Goal: Task Accomplishment & Management: Complete application form

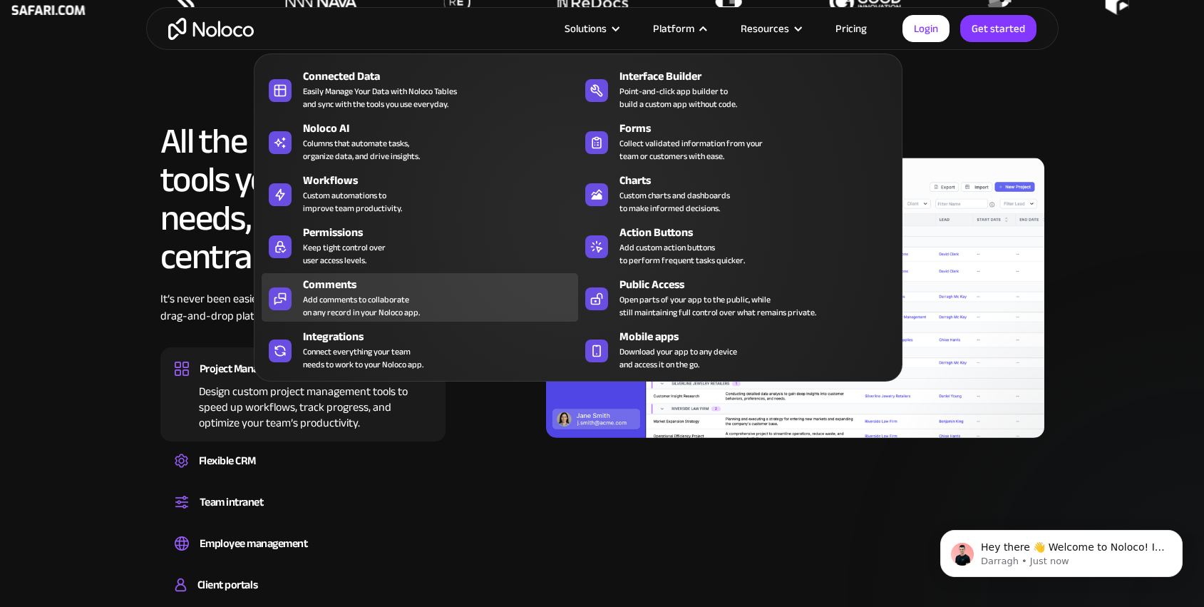
scroll to position [1283, 0]
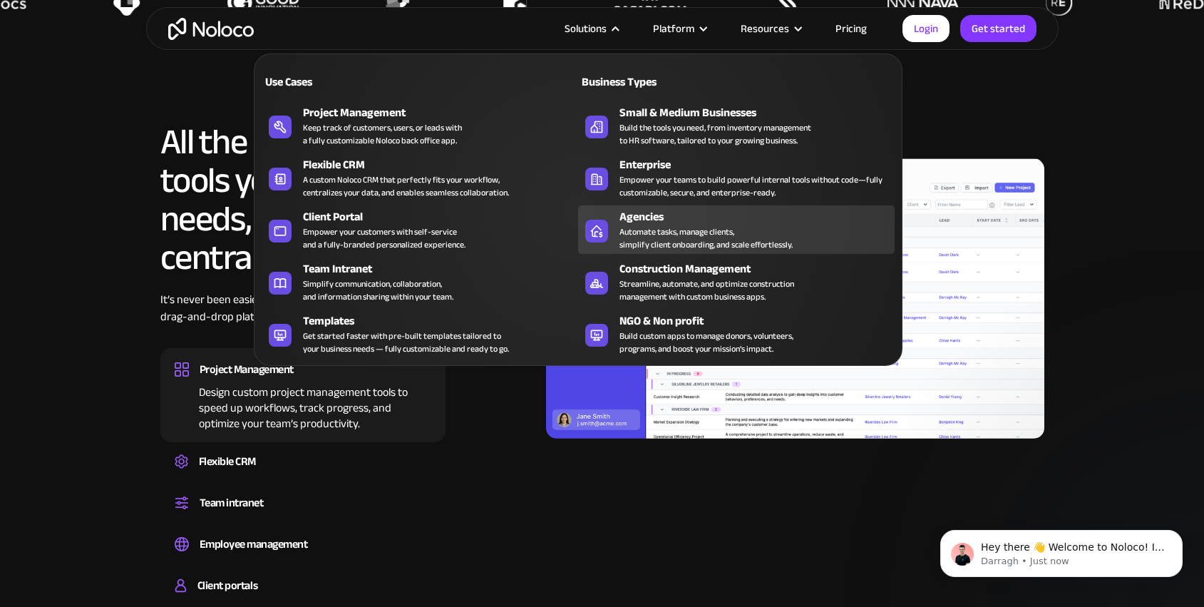
click at [644, 233] on div "Automate tasks, manage clients, simplify client onboarding, and scale effortles…" at bounding box center [705, 238] width 173 height 26
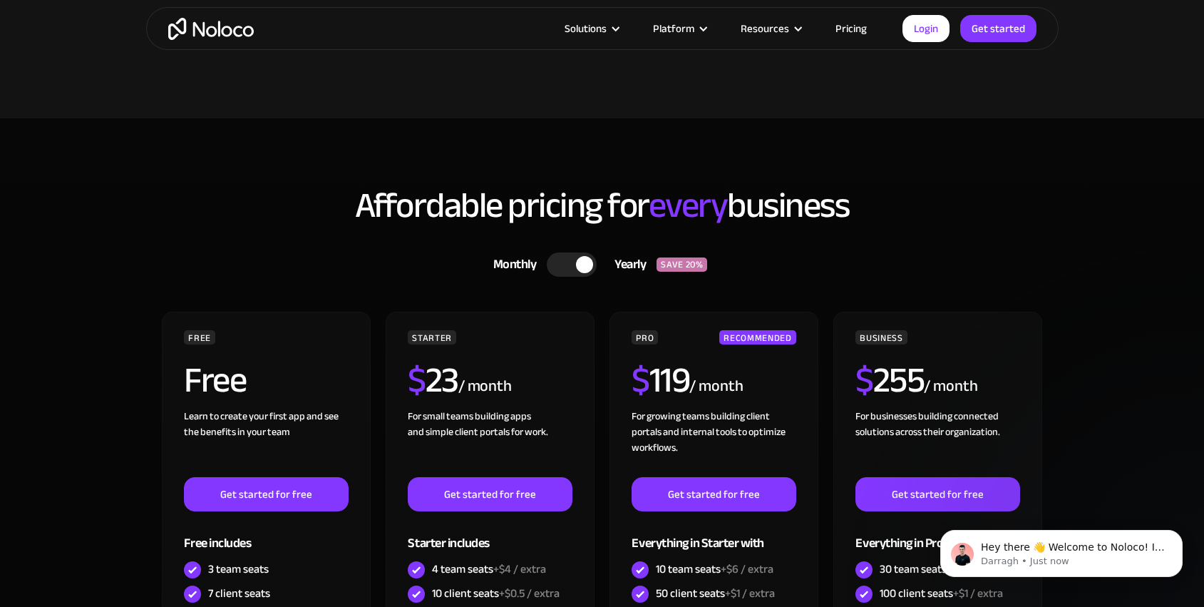
scroll to position [3724, 0]
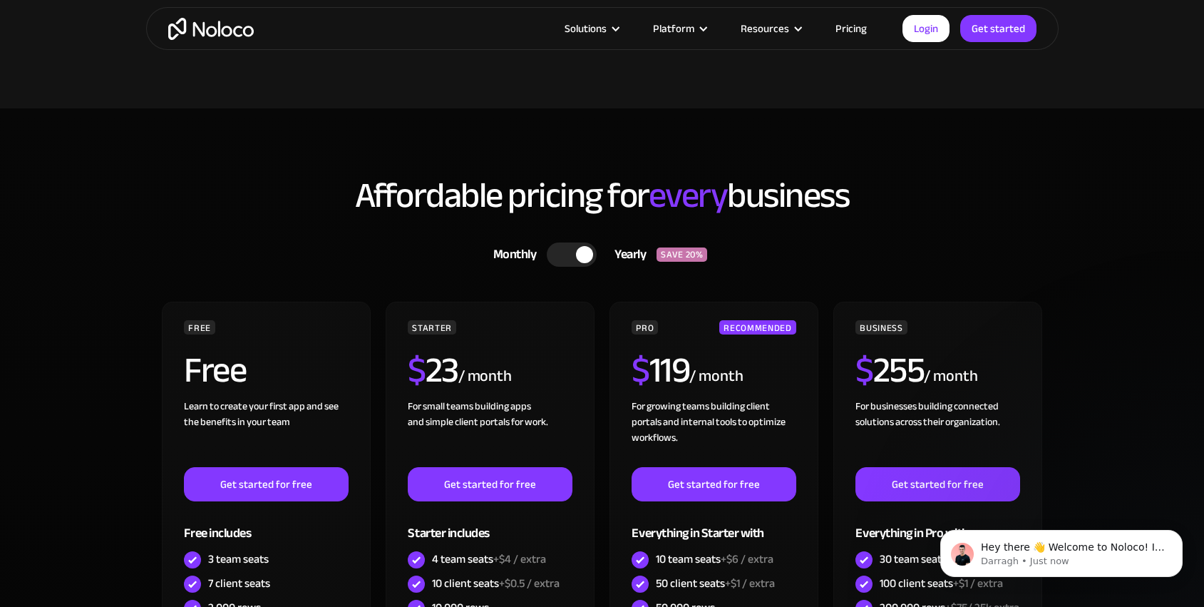
click at [563, 249] on div at bounding box center [572, 254] width 50 height 24
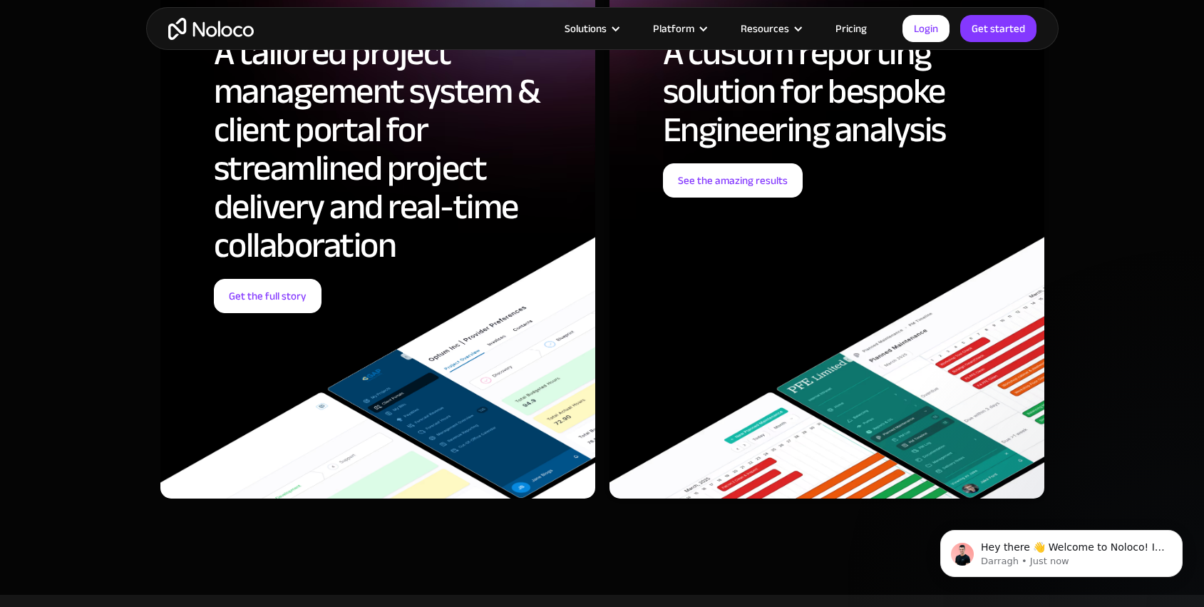
scroll to position [5144, 0]
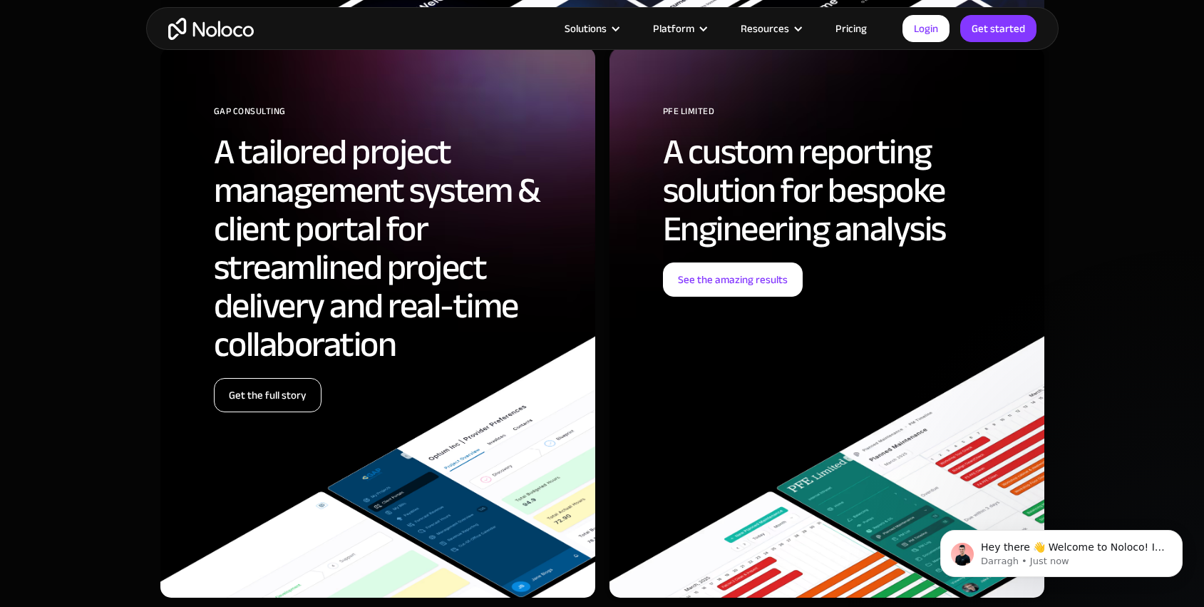
click at [295, 396] on link "Get the full story" at bounding box center [268, 395] width 108 height 34
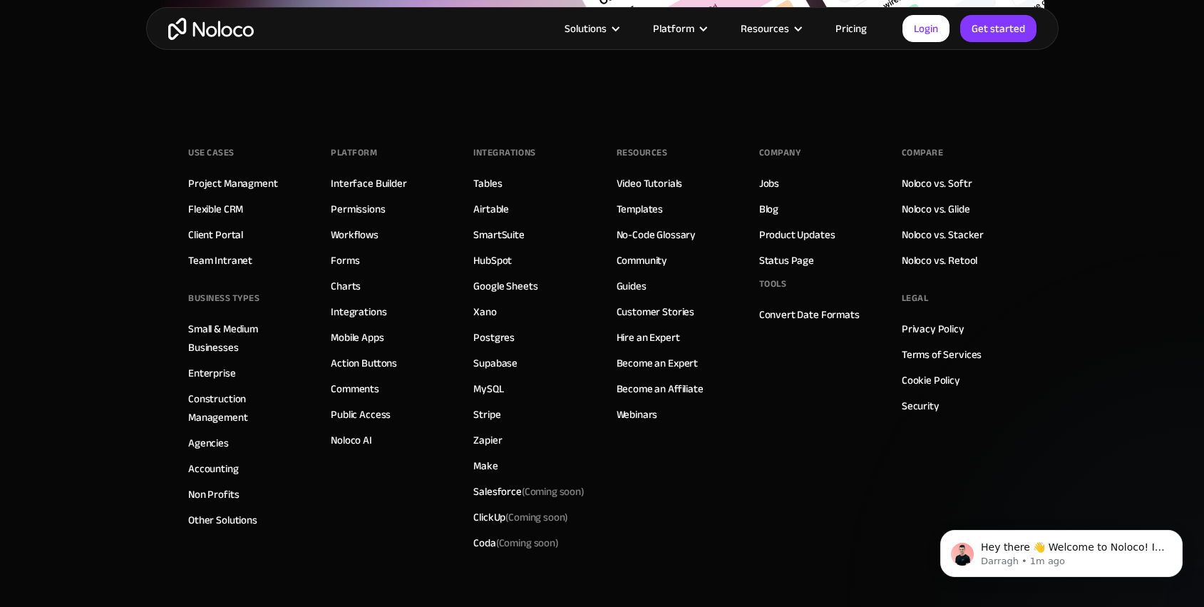
scroll to position [6296, 0]
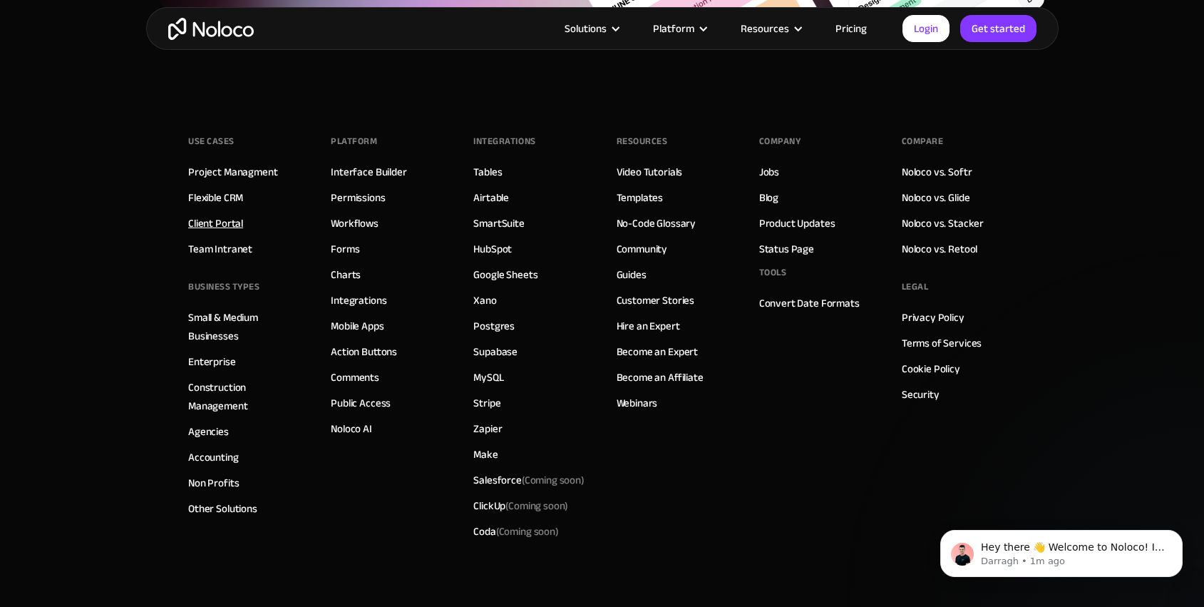
click at [226, 227] on link "Client Portal" at bounding box center [215, 223] width 55 height 19
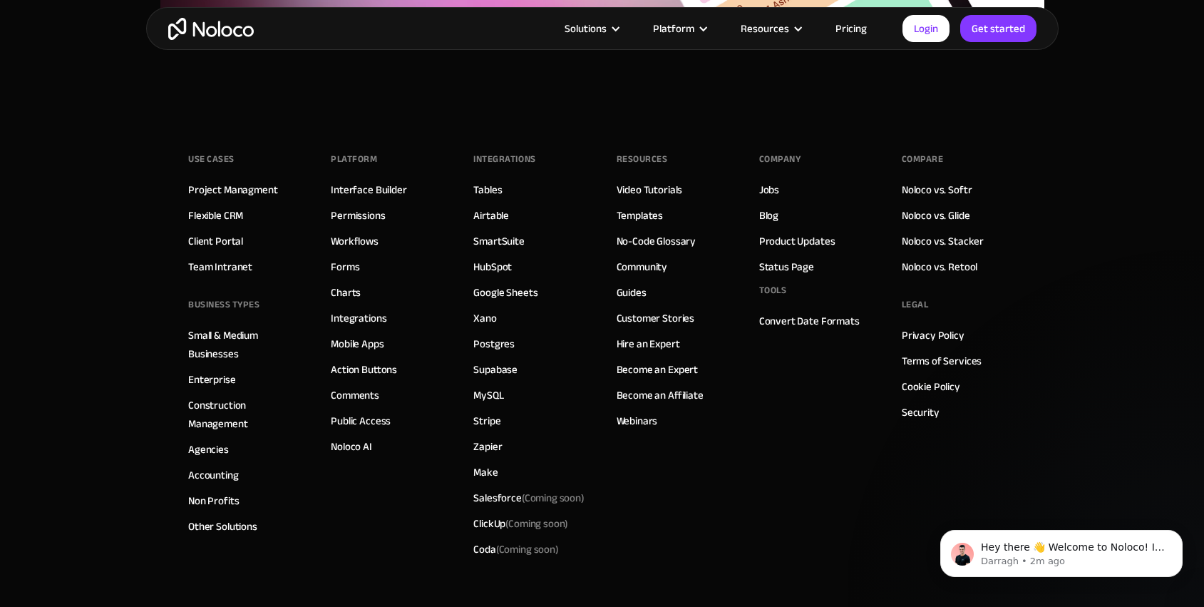
scroll to position [7999, 0]
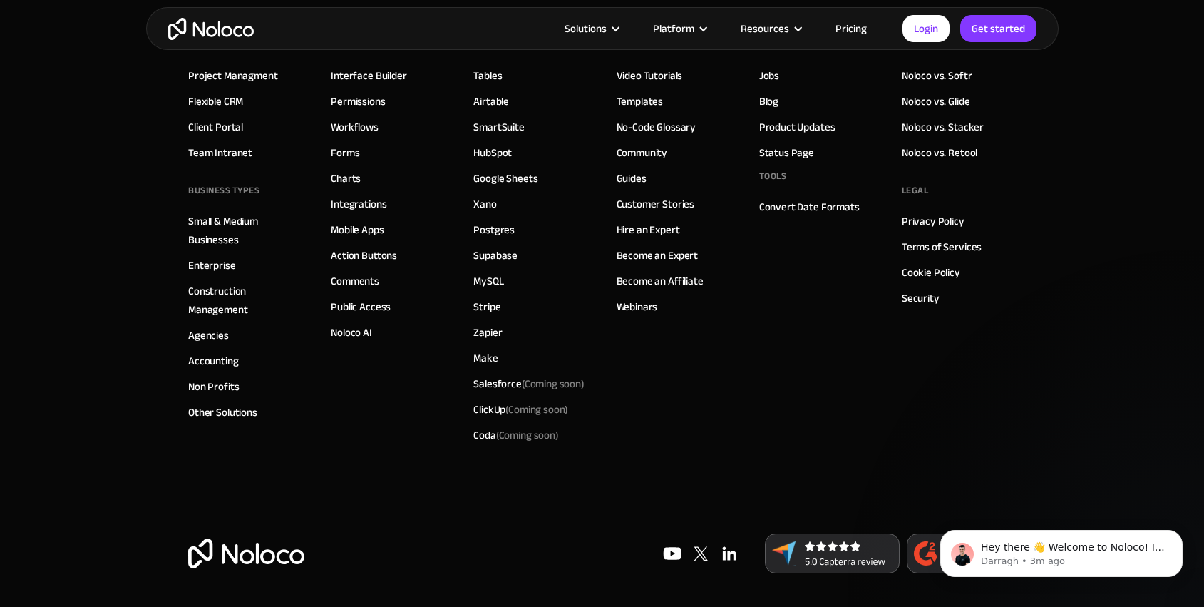
click at [673, 555] on img at bounding box center [672, 553] width 29 height 29
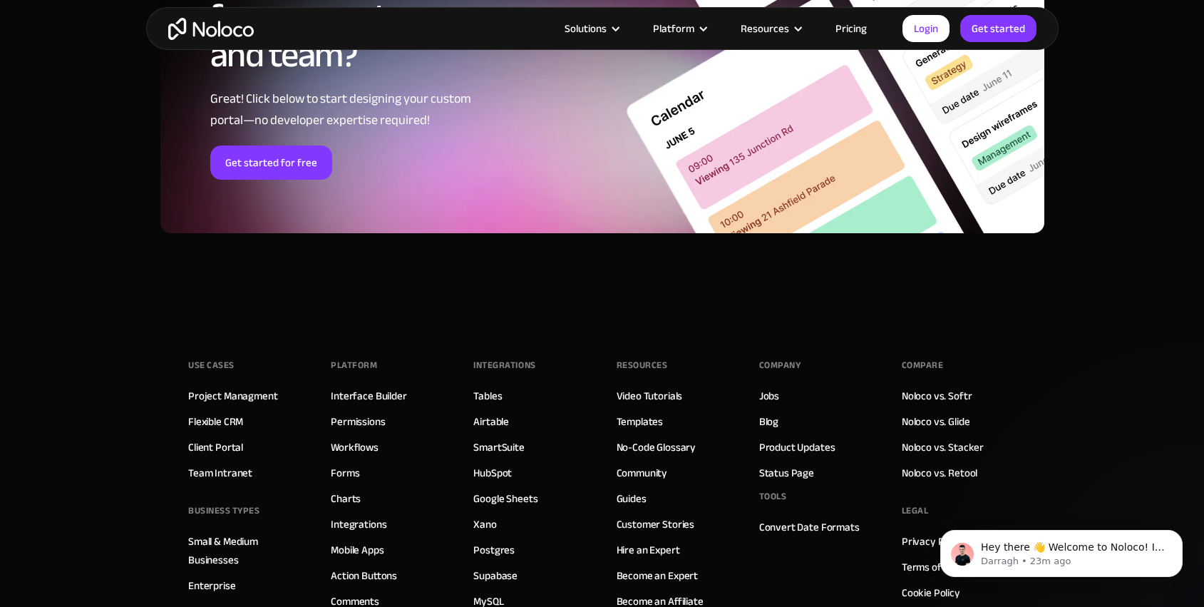
scroll to position [7367, 0]
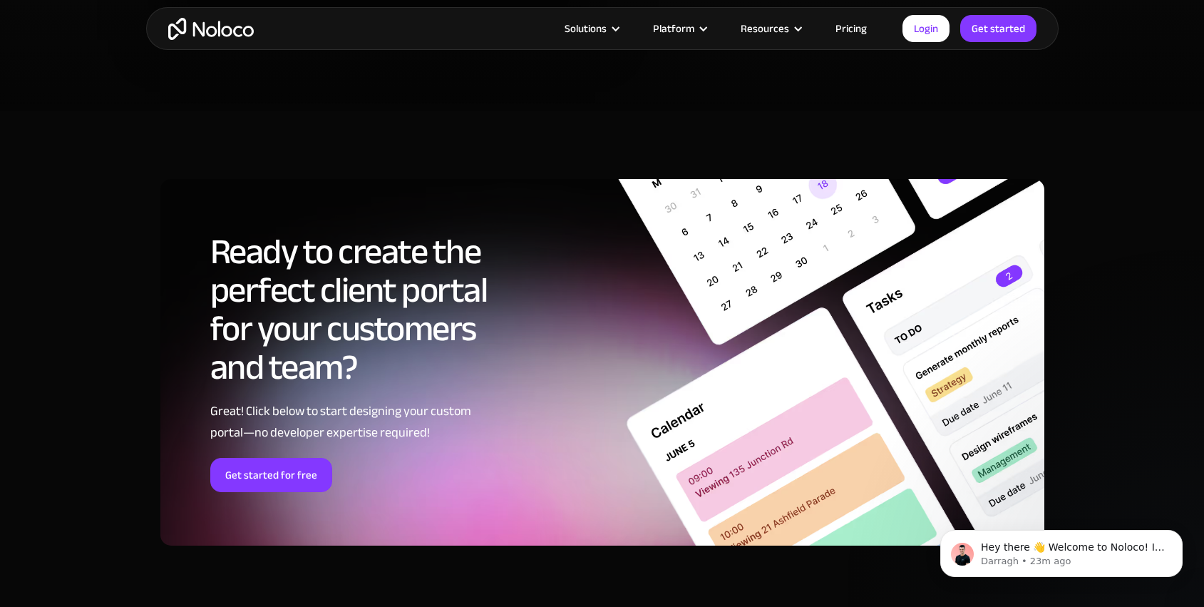
click at [855, 28] on link "Pricing" at bounding box center [851, 28] width 67 height 19
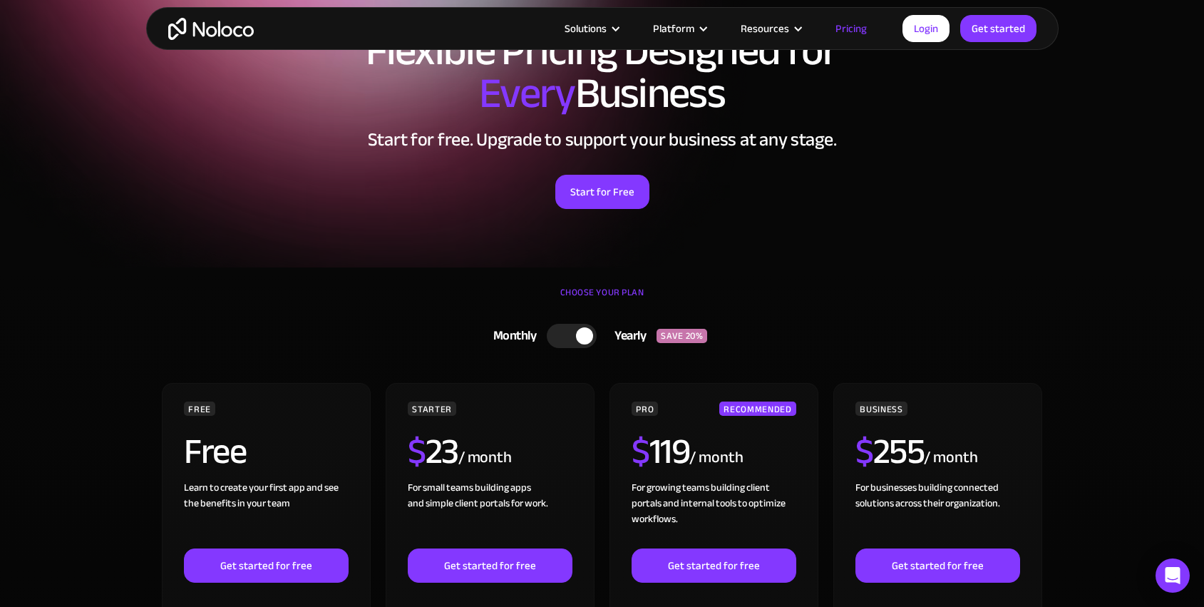
scroll to position [202, 0]
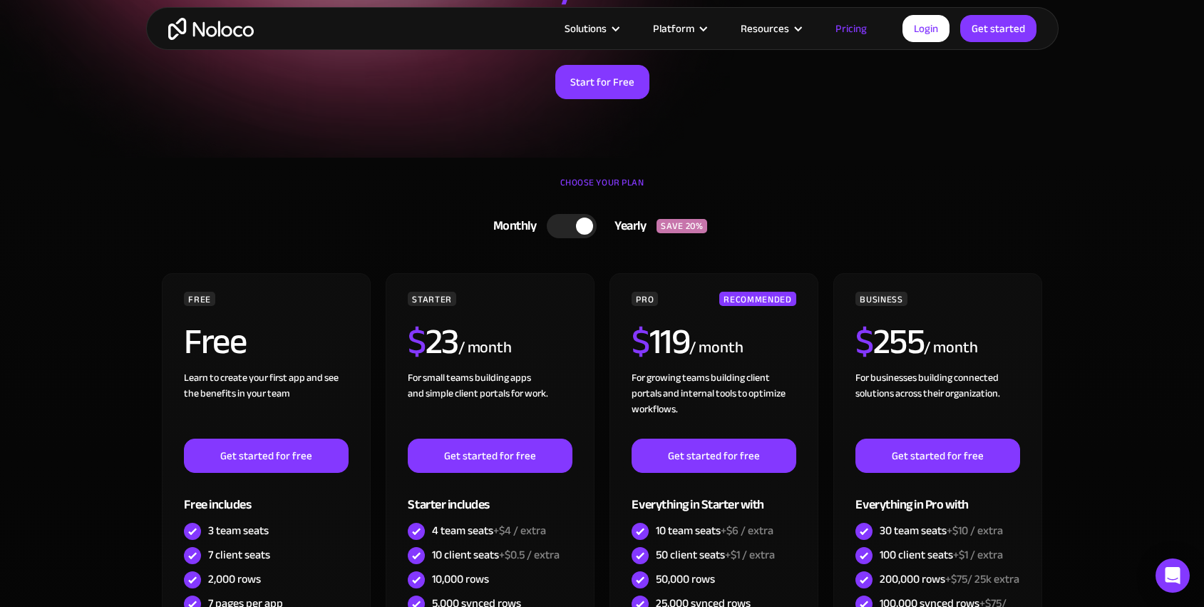
click at [567, 230] on div at bounding box center [572, 226] width 50 height 24
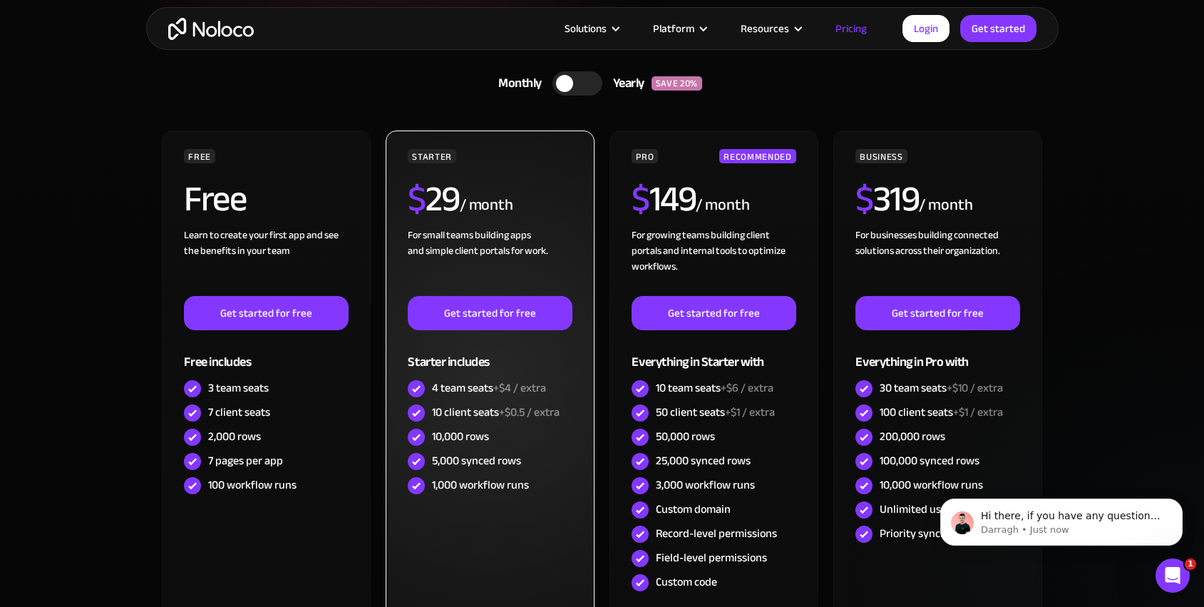
scroll to position [272, 0]
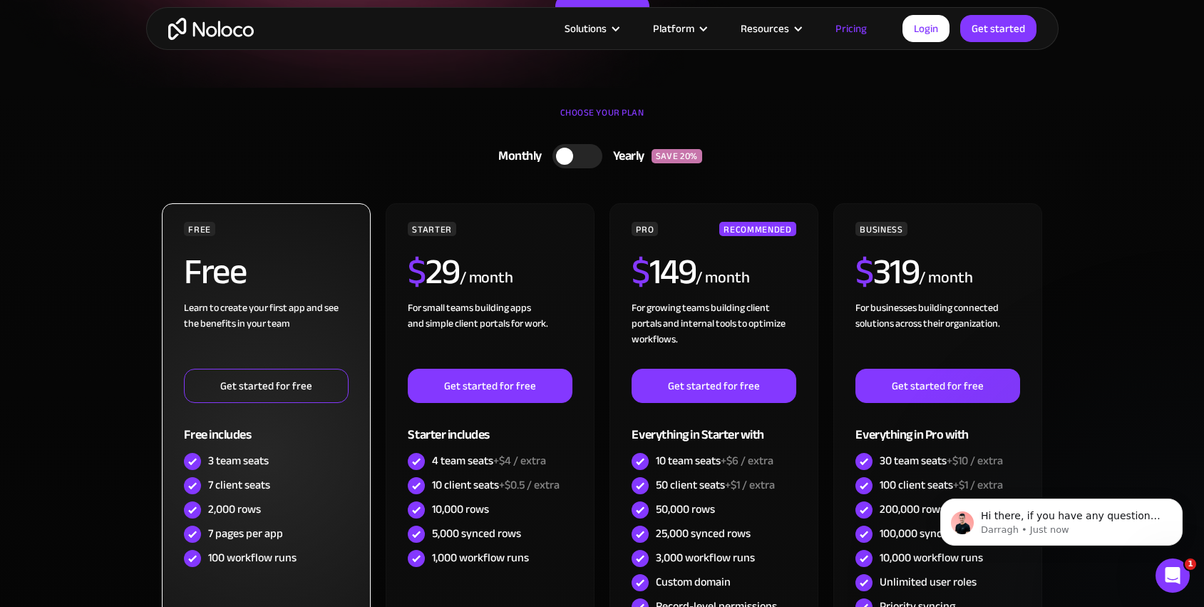
click at [310, 388] on link "Get started for free" at bounding box center [266, 386] width 164 height 34
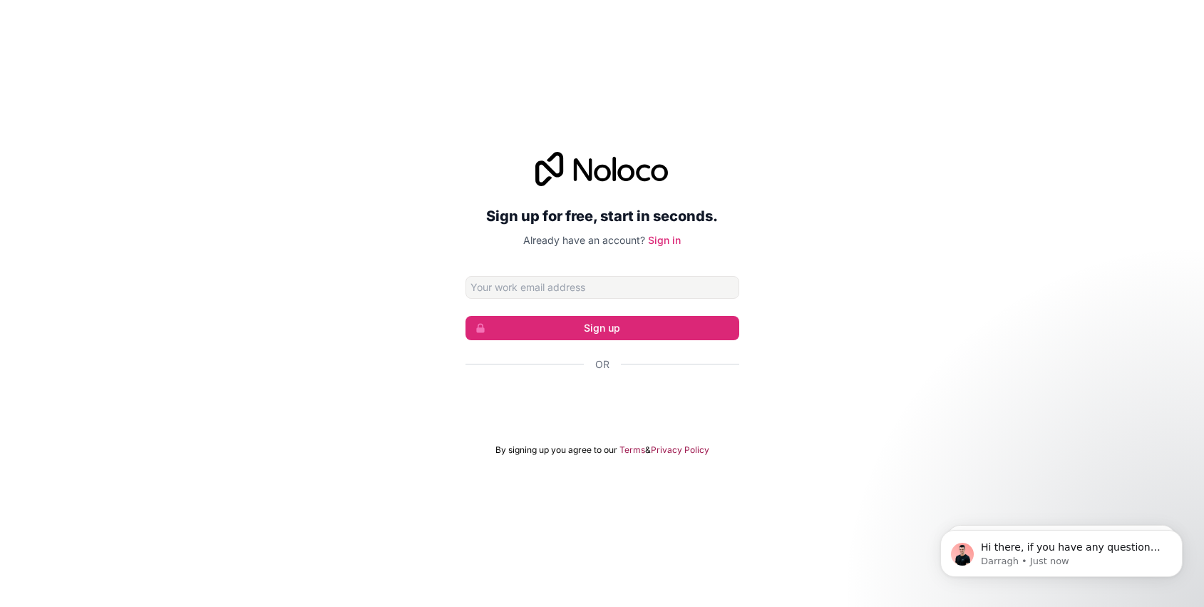
click at [523, 289] on input "Email address" at bounding box center [602, 287] width 274 height 23
click at [729, 279] on input "Email address" at bounding box center [602, 287] width 274 height 23
click at [0, 606] on com-1password-button at bounding box center [0, 607] width 0 height 0
type input "melissa@digitalhouse.media"
click at [540, 340] on form "melissa@digitalhouse.media Sign up Or By signing up you agree to our Terms & Pr…" at bounding box center [602, 366] width 274 height 180
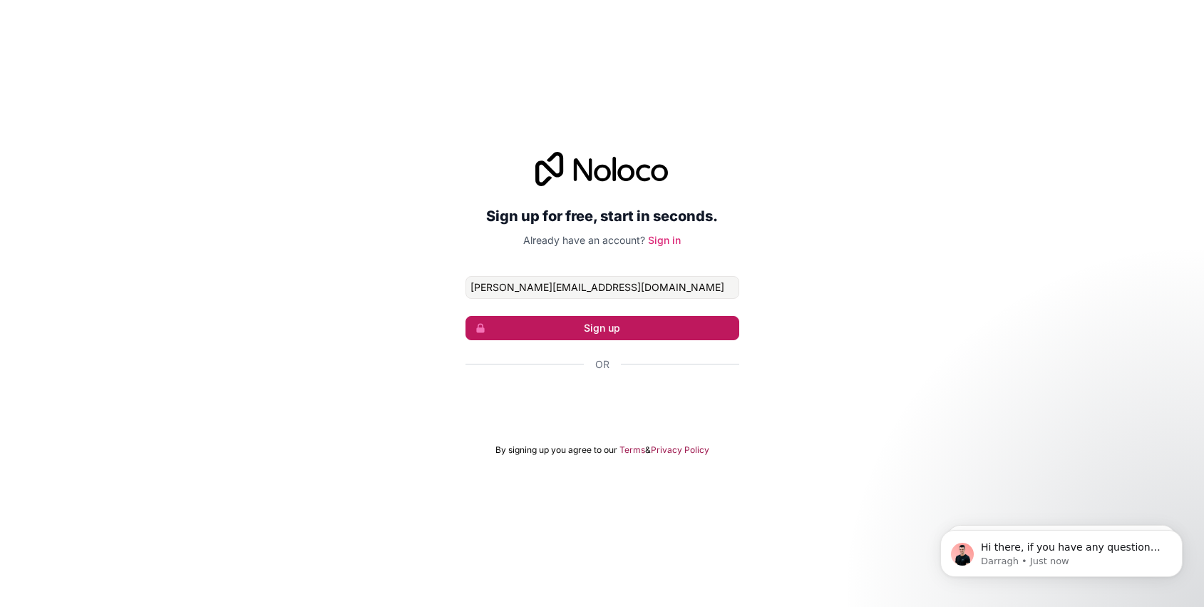
click at [540, 336] on button "Sign up" at bounding box center [602, 328] width 274 height 24
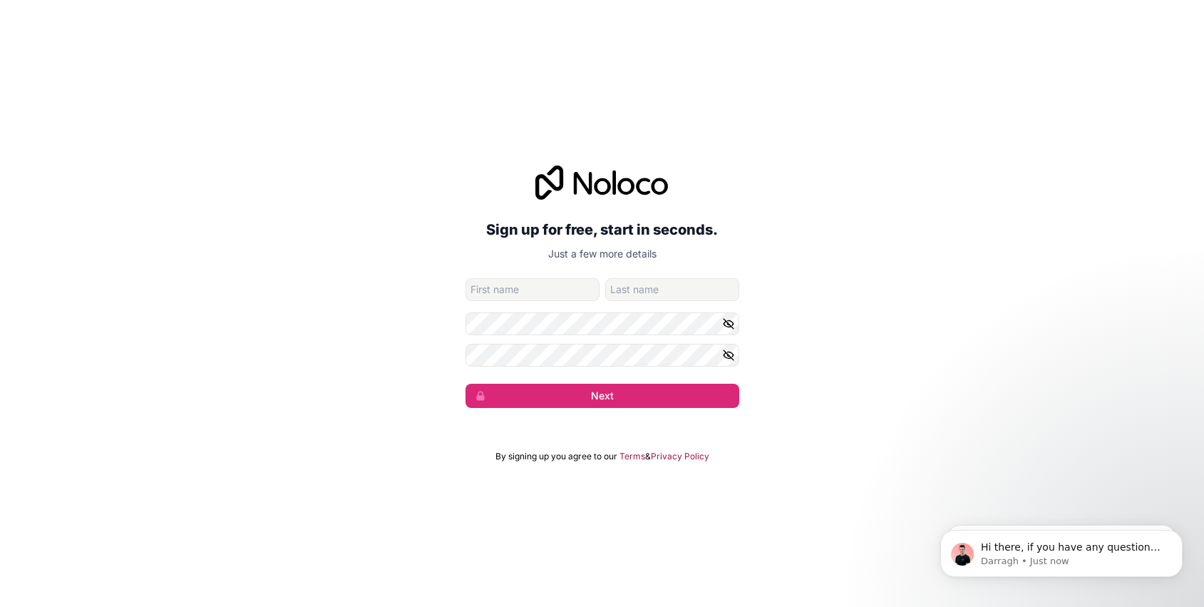
type input "Melissa"
type input "DeMayo"
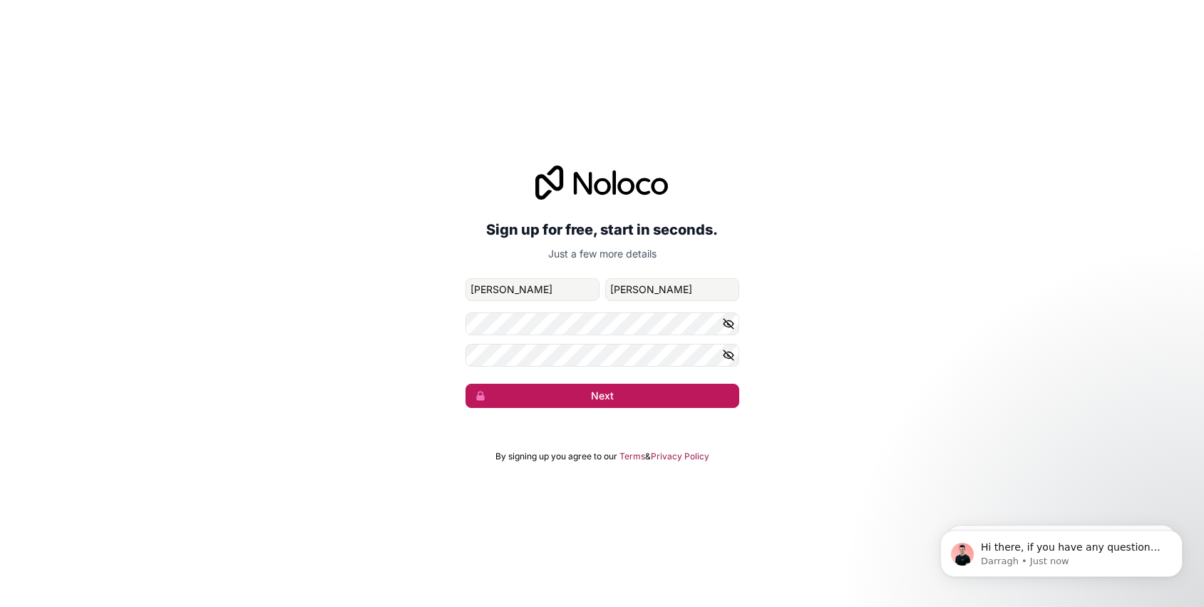
click at [668, 396] on button "Next" at bounding box center [602, 396] width 274 height 24
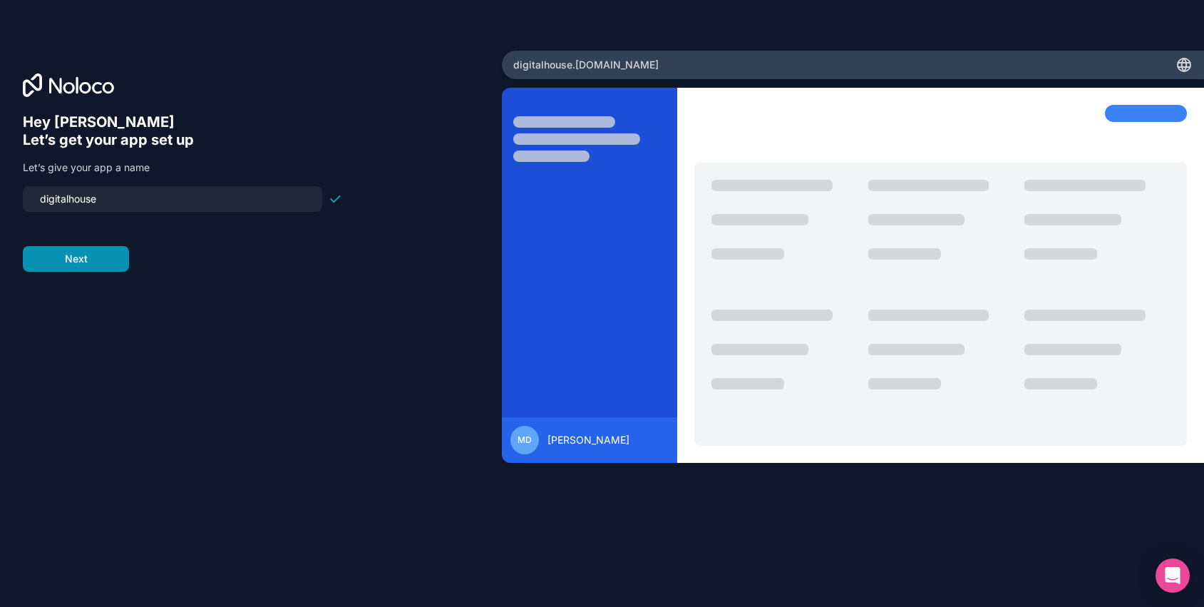
click at [85, 261] on button "Next" at bounding box center [76, 259] width 106 height 26
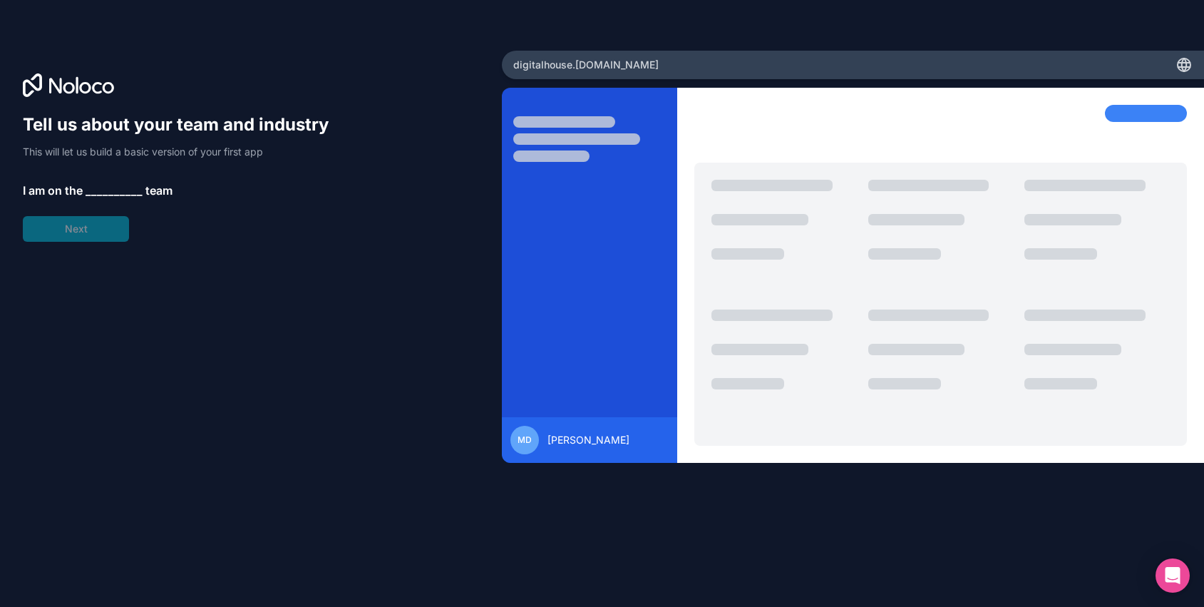
click at [118, 187] on span "__________" at bounding box center [114, 190] width 57 height 17
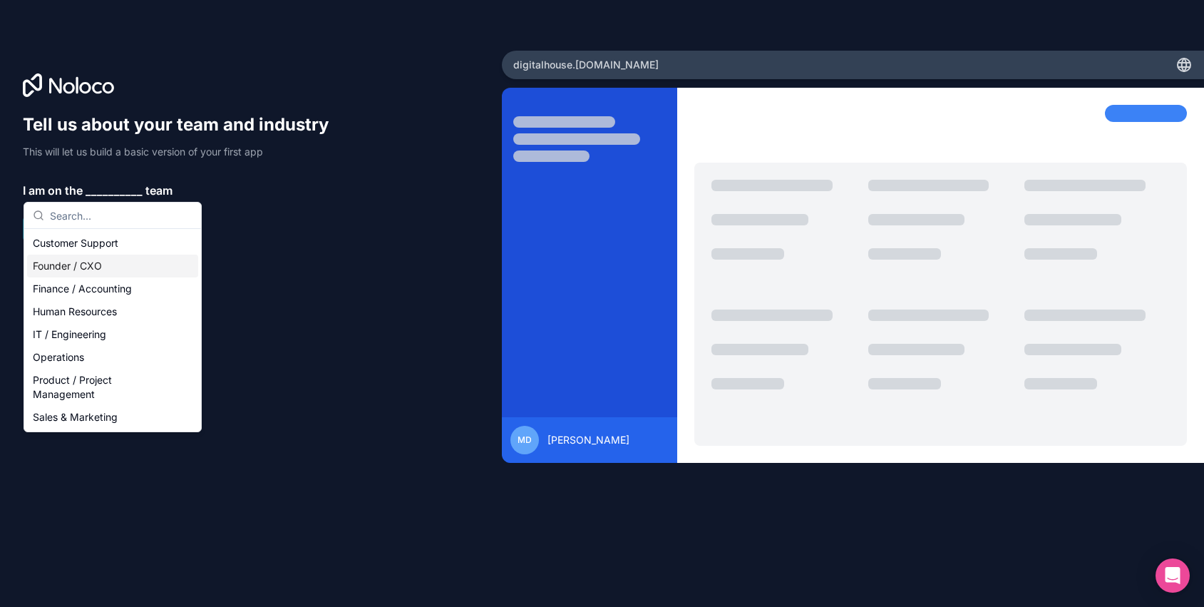
click at [108, 268] on div "Founder / CXO" at bounding box center [112, 265] width 171 height 23
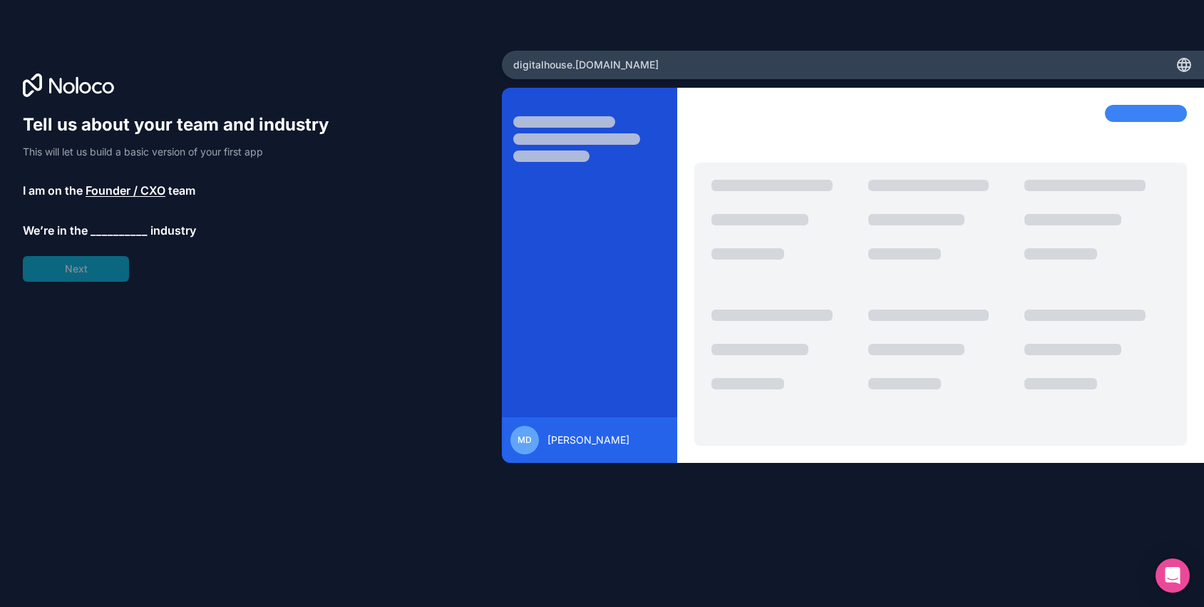
click at [105, 229] on span "__________" at bounding box center [119, 230] width 57 height 17
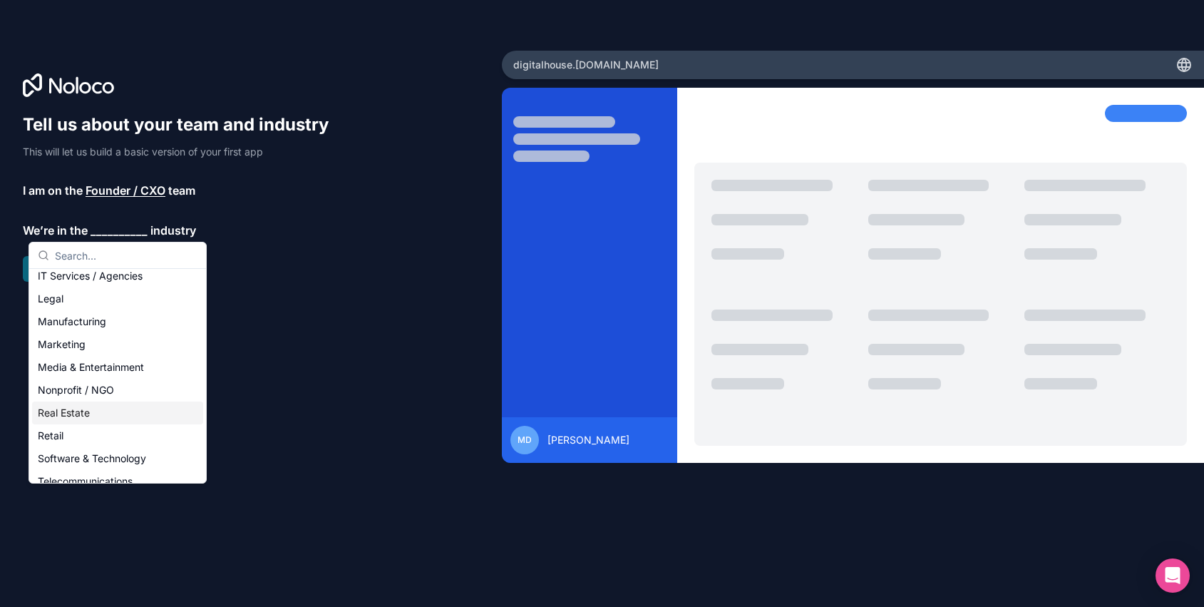
scroll to position [173, 0]
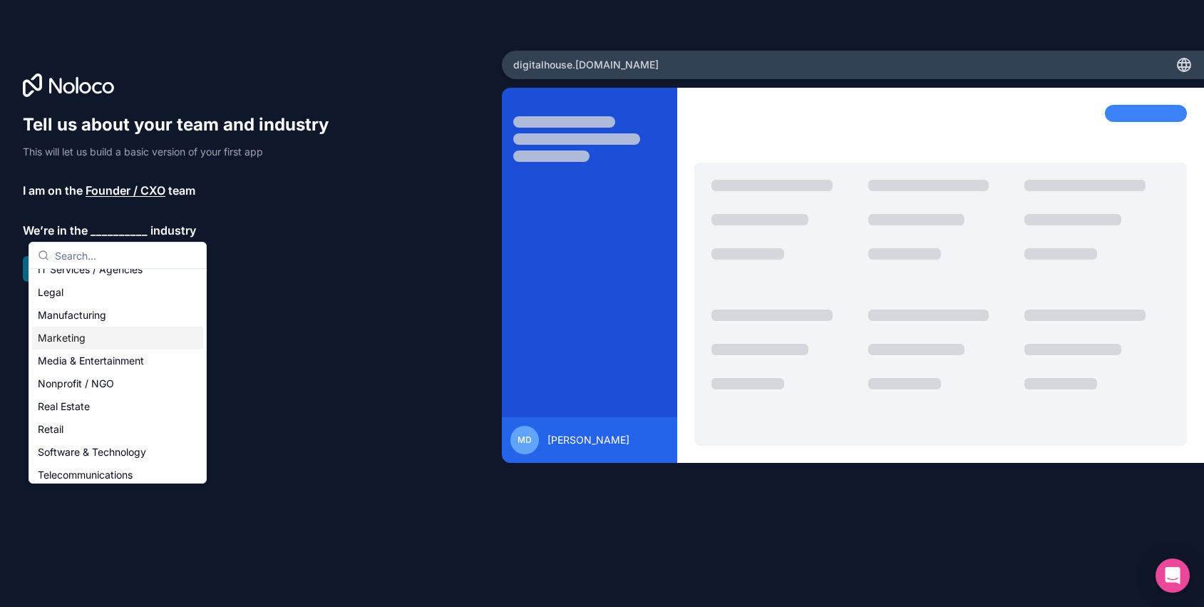
click at [101, 343] on div "Marketing" at bounding box center [117, 337] width 171 height 23
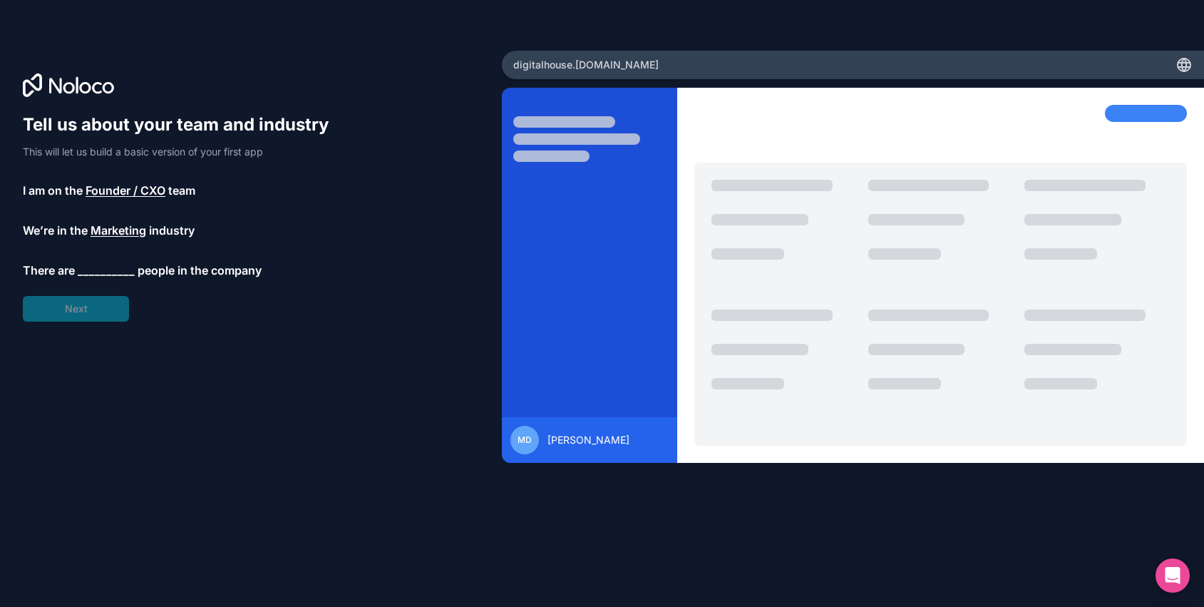
click at [104, 267] on span "__________" at bounding box center [106, 270] width 57 height 17
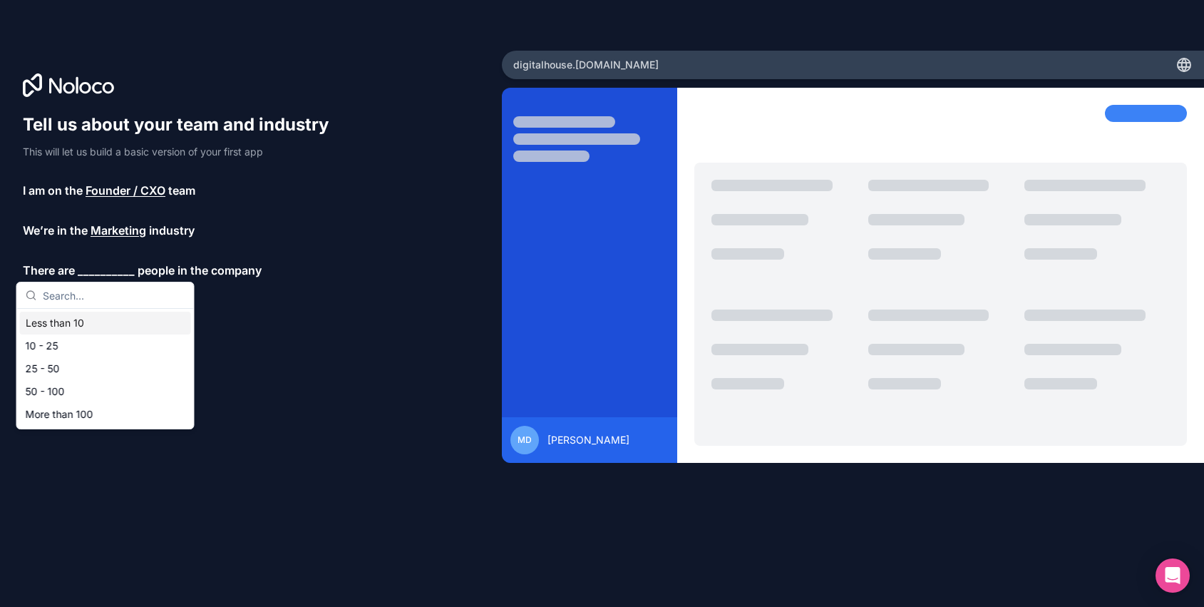
click at [93, 318] on div "Less than 10" at bounding box center [105, 323] width 171 height 23
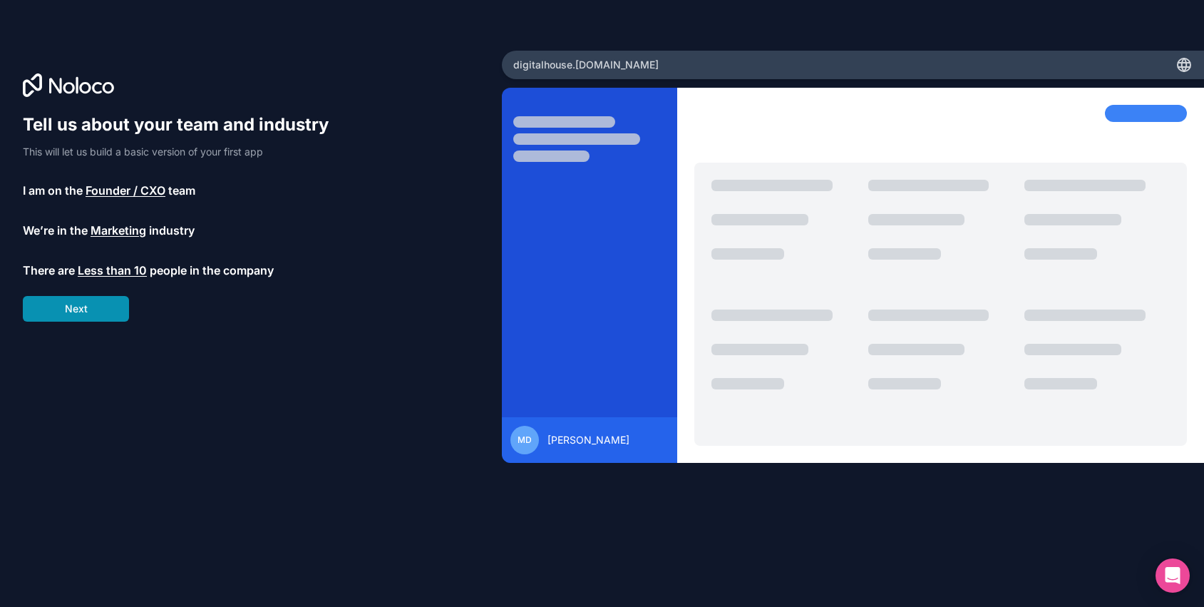
click at [91, 312] on button "Next" at bounding box center [76, 309] width 106 height 26
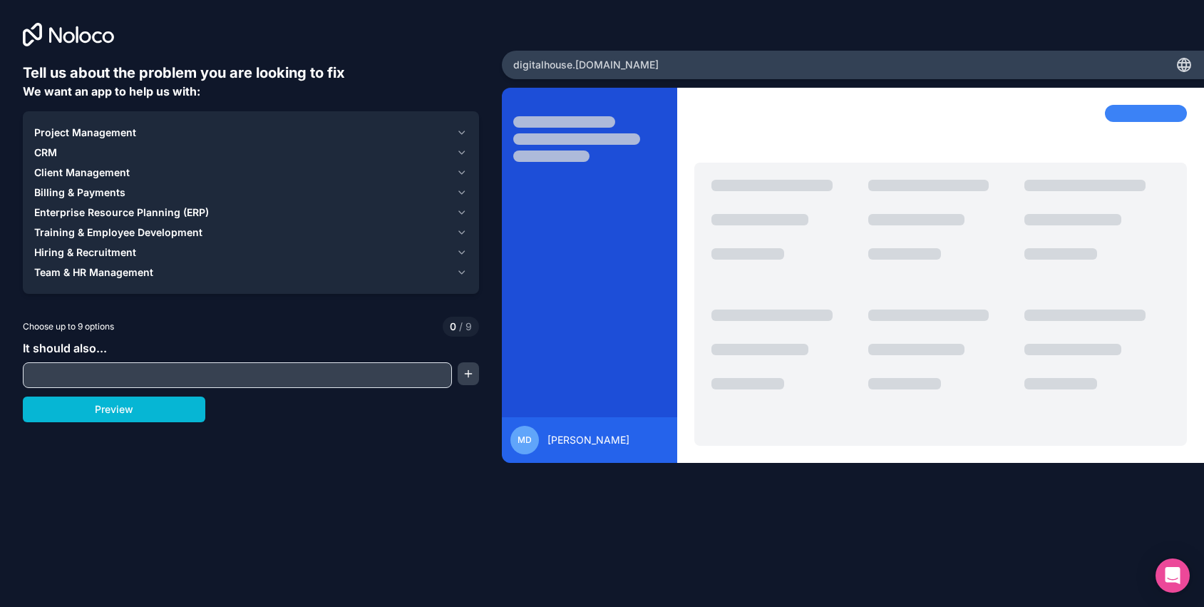
click at [115, 175] on span "Client Management" at bounding box center [82, 172] width 96 height 14
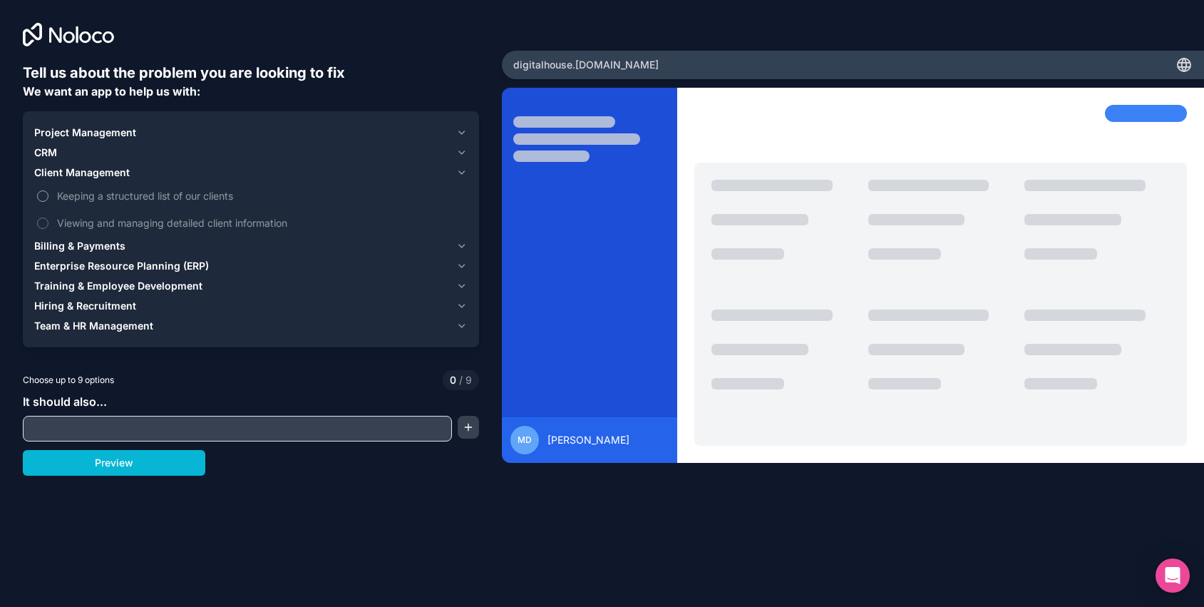
click at [44, 199] on button "Keeping a structured list of our clients" at bounding box center [42, 195] width 11 height 11
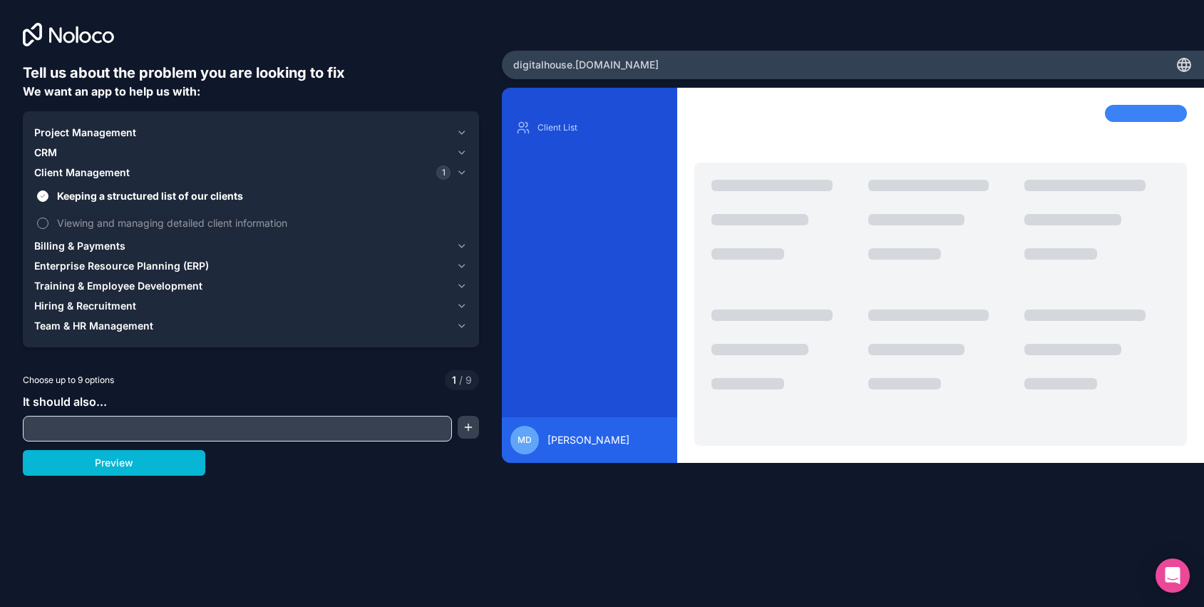
click at [44, 215] on label "Viewing and managing detailed client information" at bounding box center [250, 223] width 433 height 26
click at [44, 217] on button "Viewing and managing detailed client information" at bounding box center [42, 222] width 11 height 11
click at [69, 152] on div "CRM" at bounding box center [242, 152] width 416 height 14
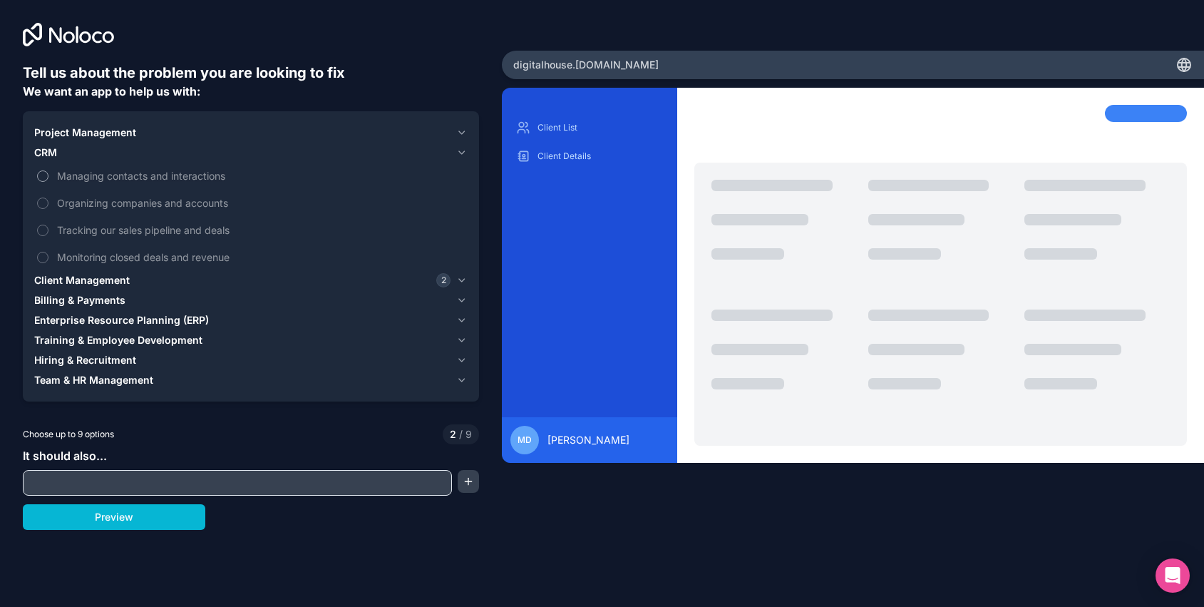
click at [42, 174] on button "Managing contacts and interactions" at bounding box center [42, 175] width 11 height 11
click at [46, 202] on button "Organizing companies and accounts" at bounding box center [42, 202] width 11 height 11
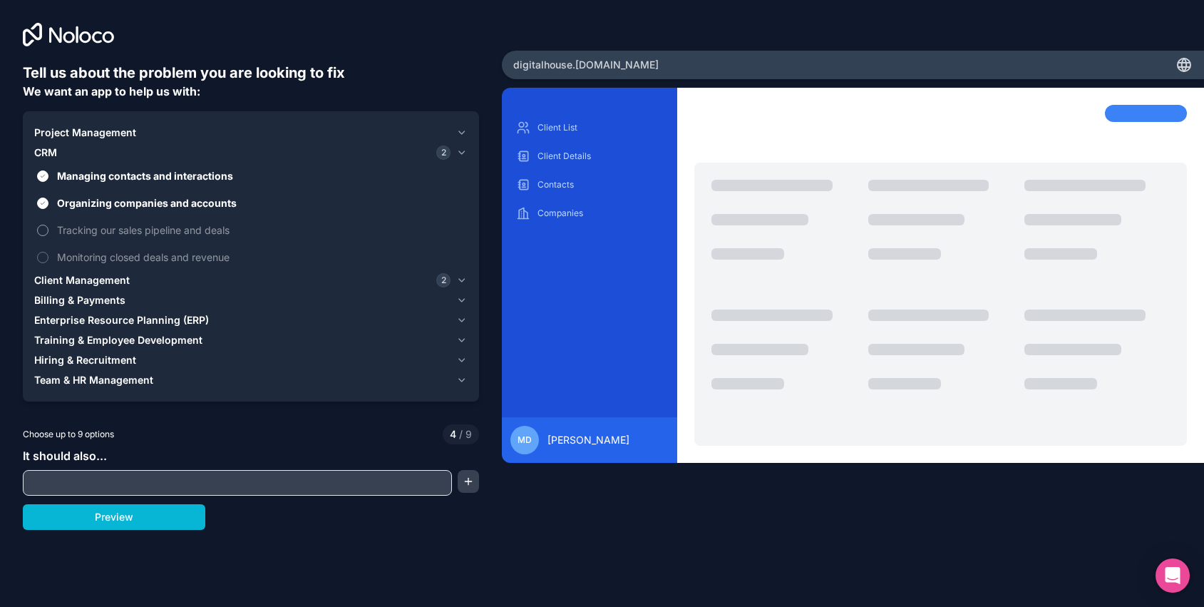
click at [44, 227] on button "Tracking our sales pipeline and deals" at bounding box center [42, 230] width 11 height 11
click at [85, 282] on span "Client Management" at bounding box center [82, 280] width 96 height 14
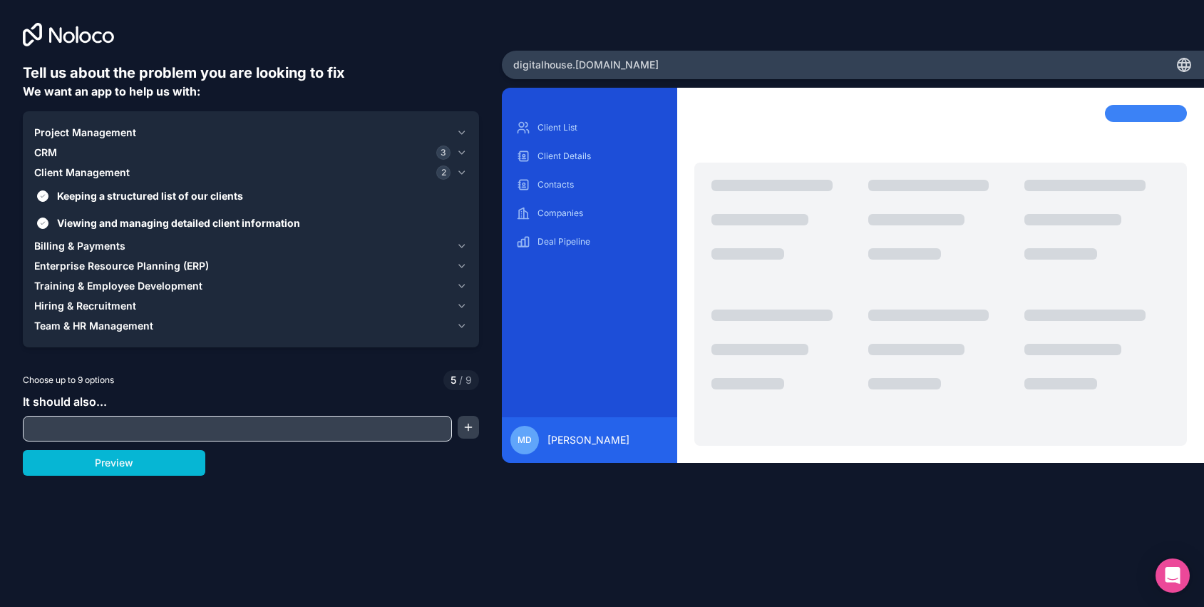
click at [86, 135] on span "Project Management" at bounding box center [85, 132] width 102 height 14
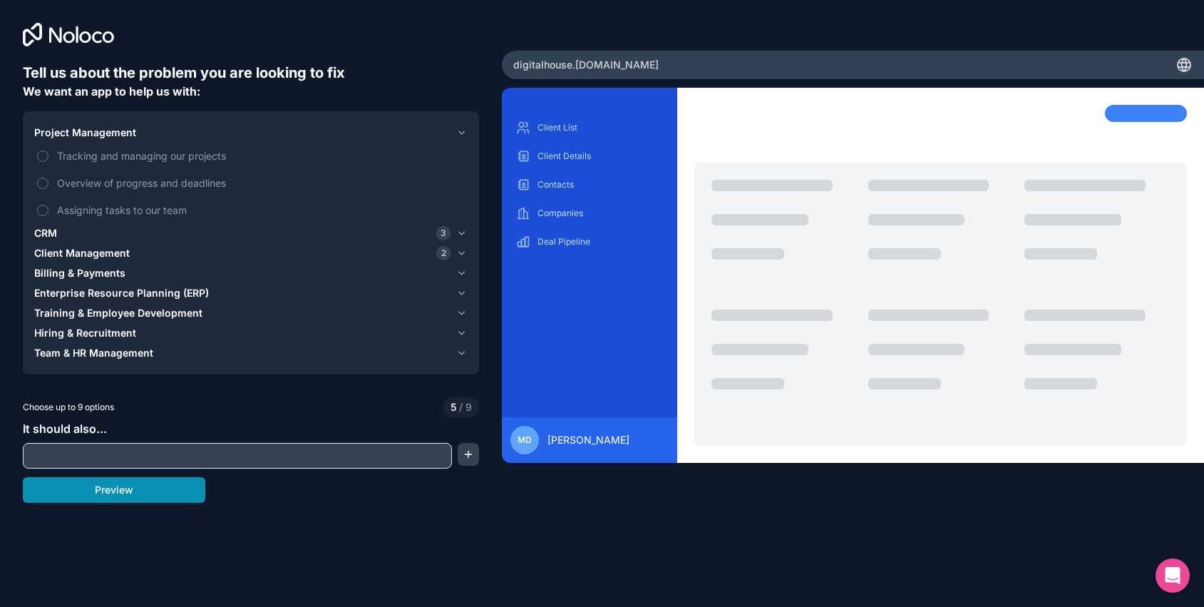
click at [124, 495] on button "Preview" at bounding box center [114, 490] width 182 height 26
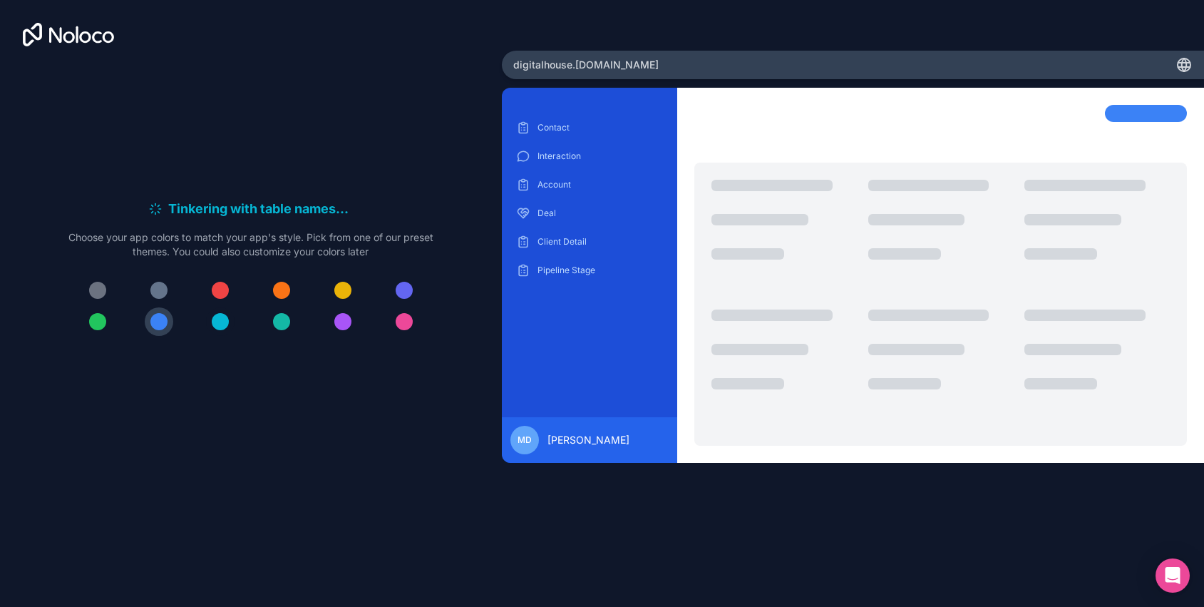
click at [222, 323] on div at bounding box center [220, 321] width 17 height 17
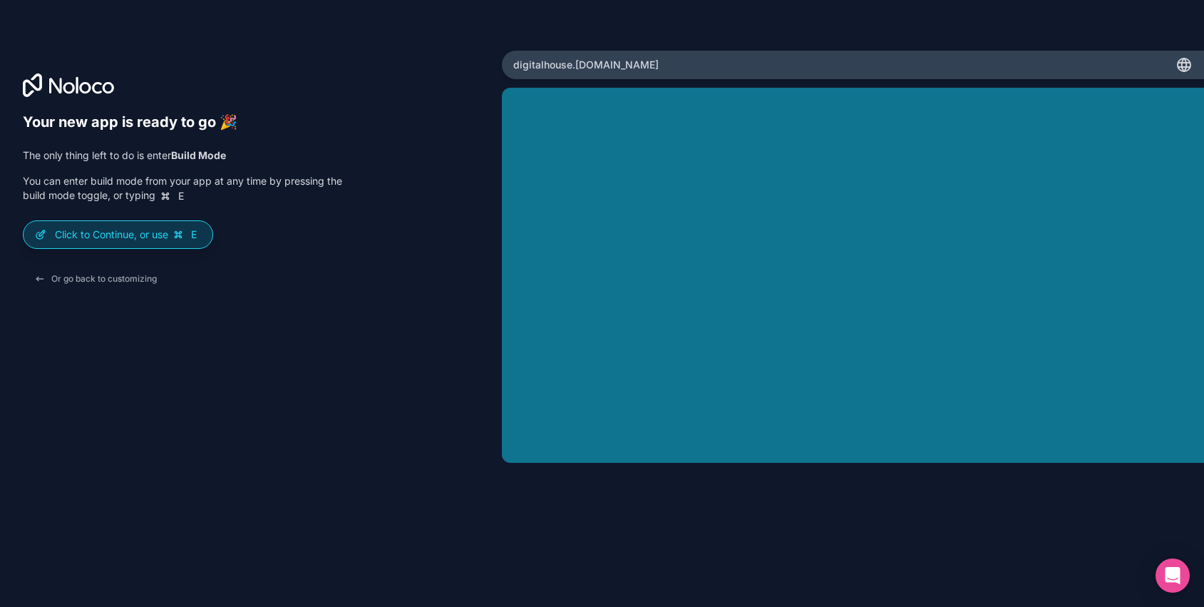
click at [200, 243] on div "Click to Continue, or use E" at bounding box center [118, 234] width 189 height 27
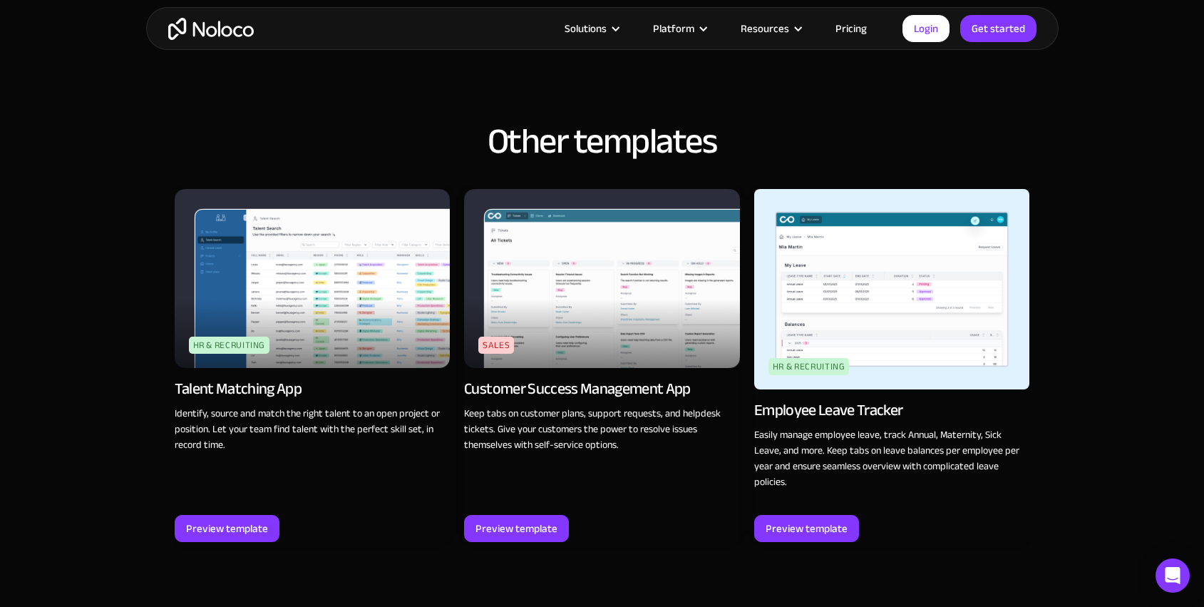
scroll to position [1685, 0]
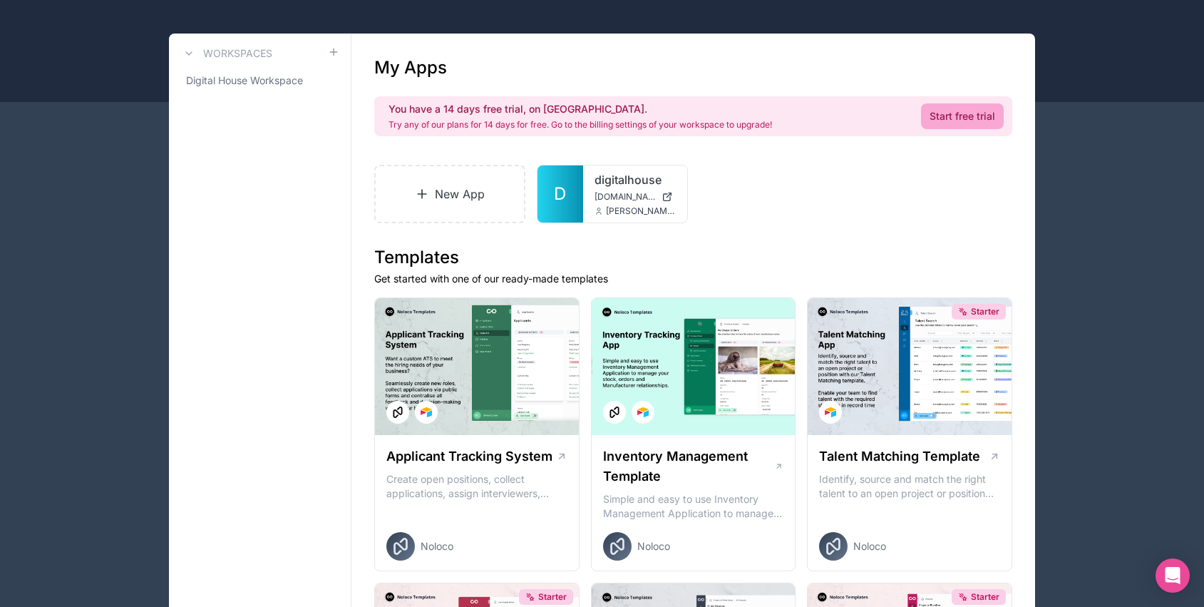
scroll to position [56, 0]
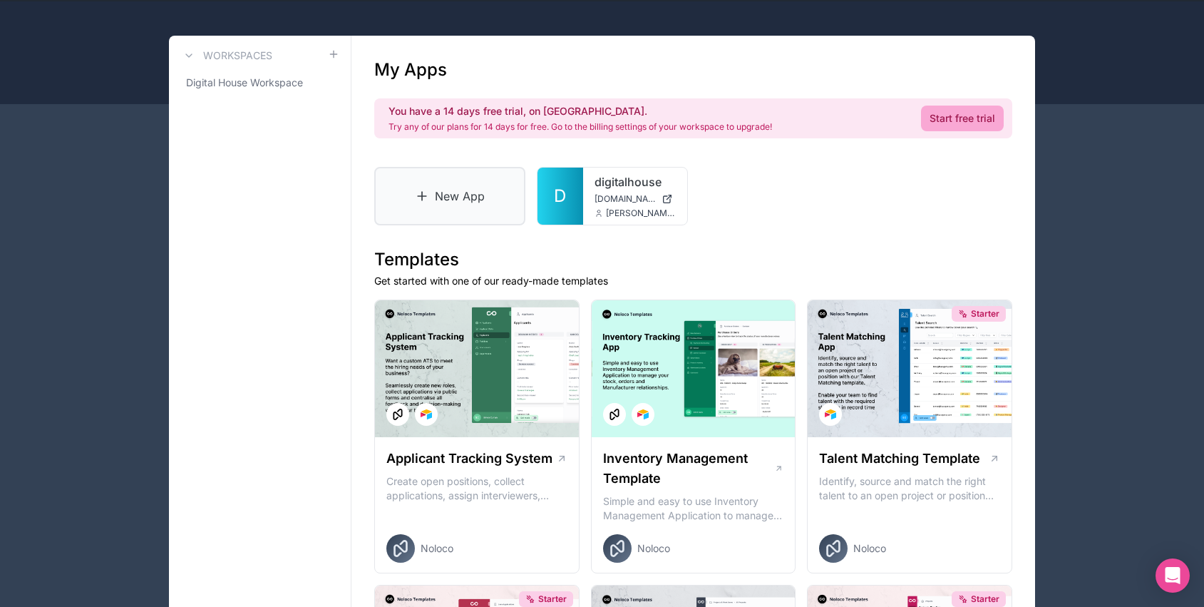
click at [467, 218] on link "New App" at bounding box center [449, 196] width 151 height 58
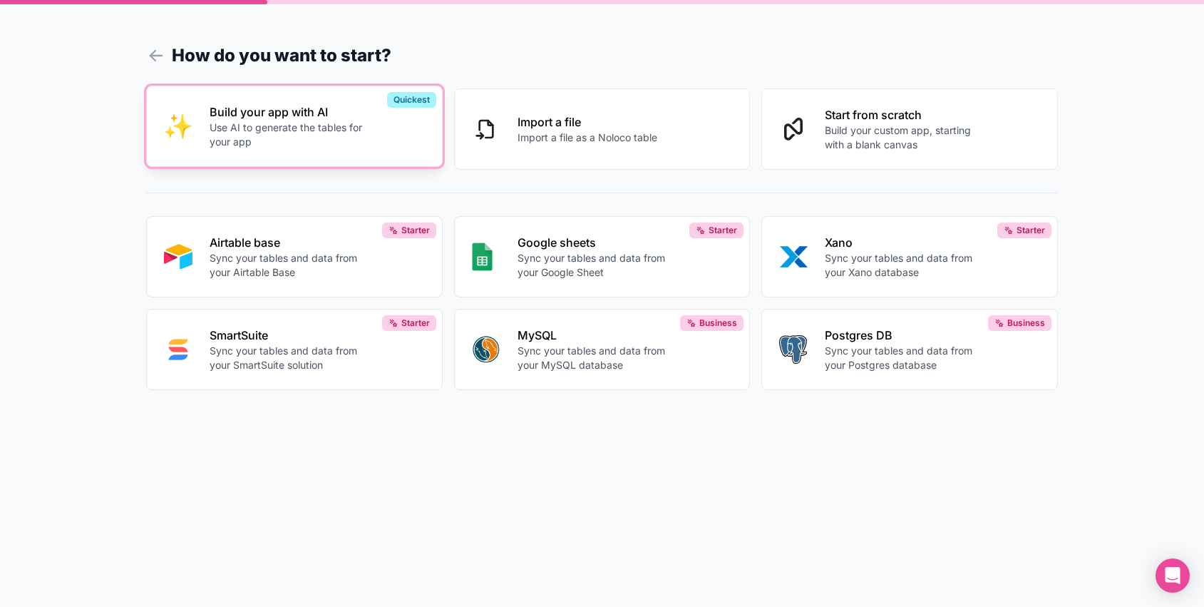
click at [299, 141] on p "Use AI to generate the tables for your app" at bounding box center [289, 134] width 158 height 29
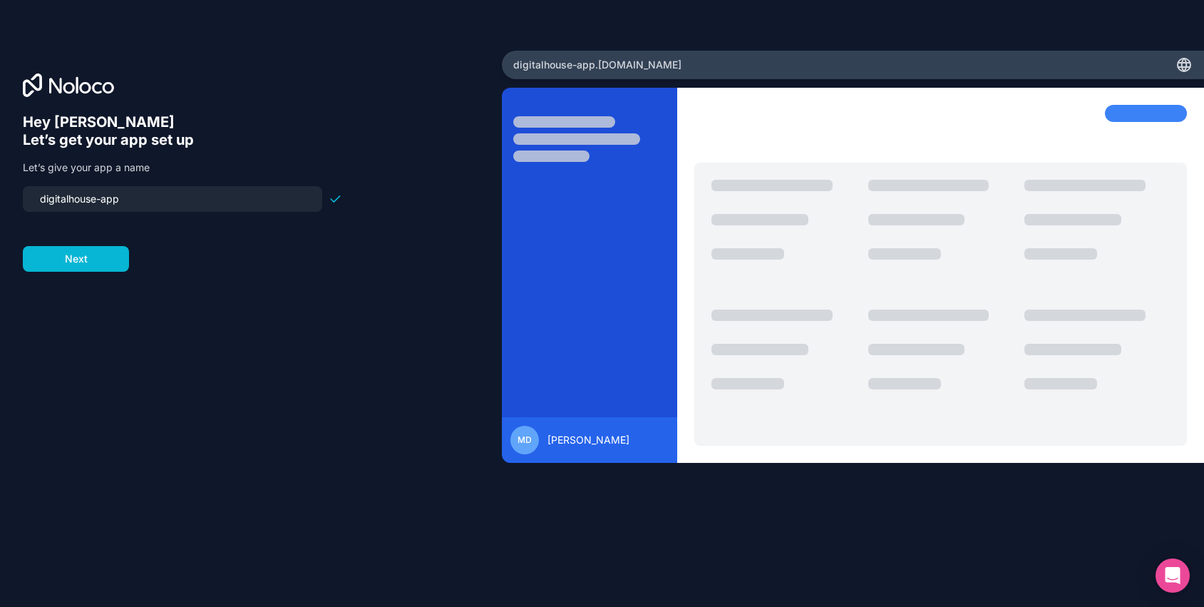
click at [242, 196] on input "digitalhouse-app" at bounding box center [172, 199] width 282 height 20
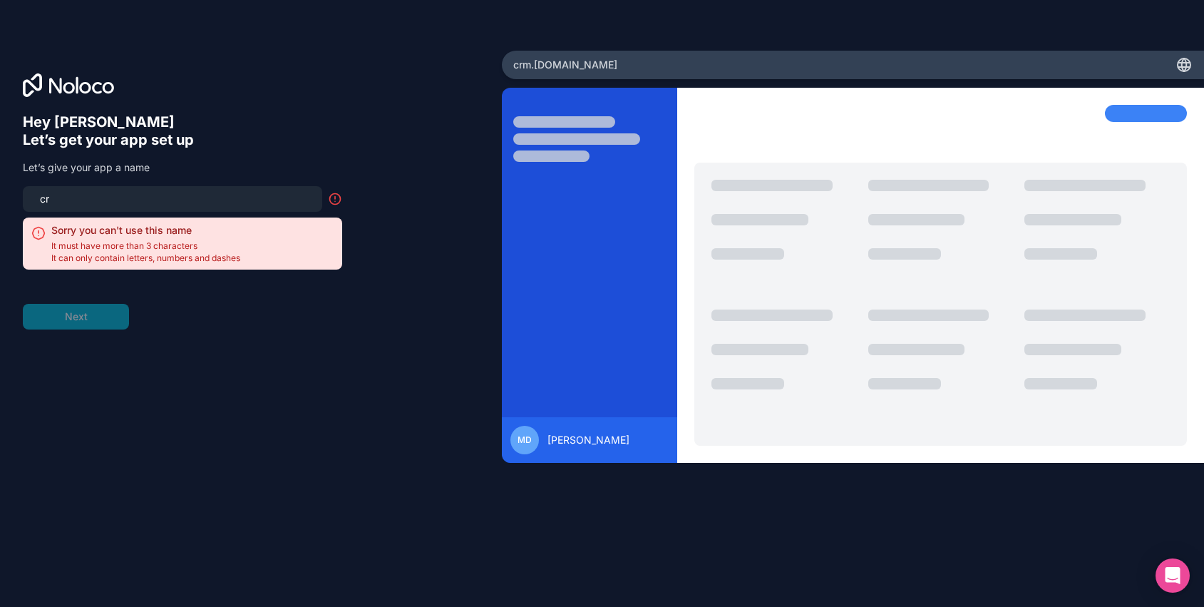
type input "c"
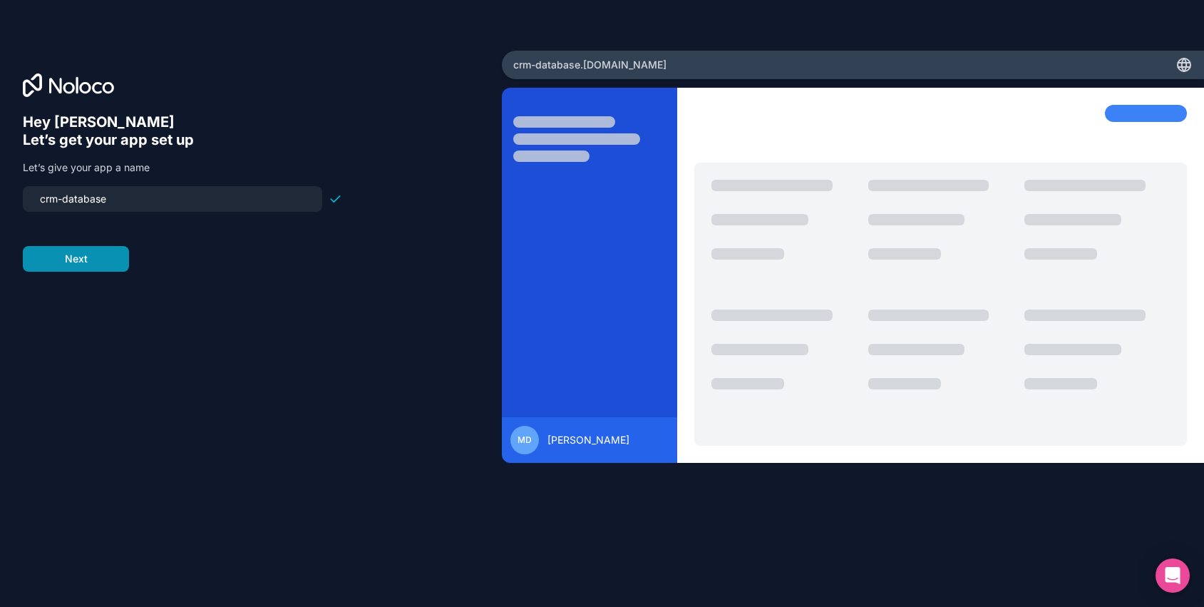
type input "crm-database"
click at [75, 262] on button "Next" at bounding box center [76, 259] width 106 height 26
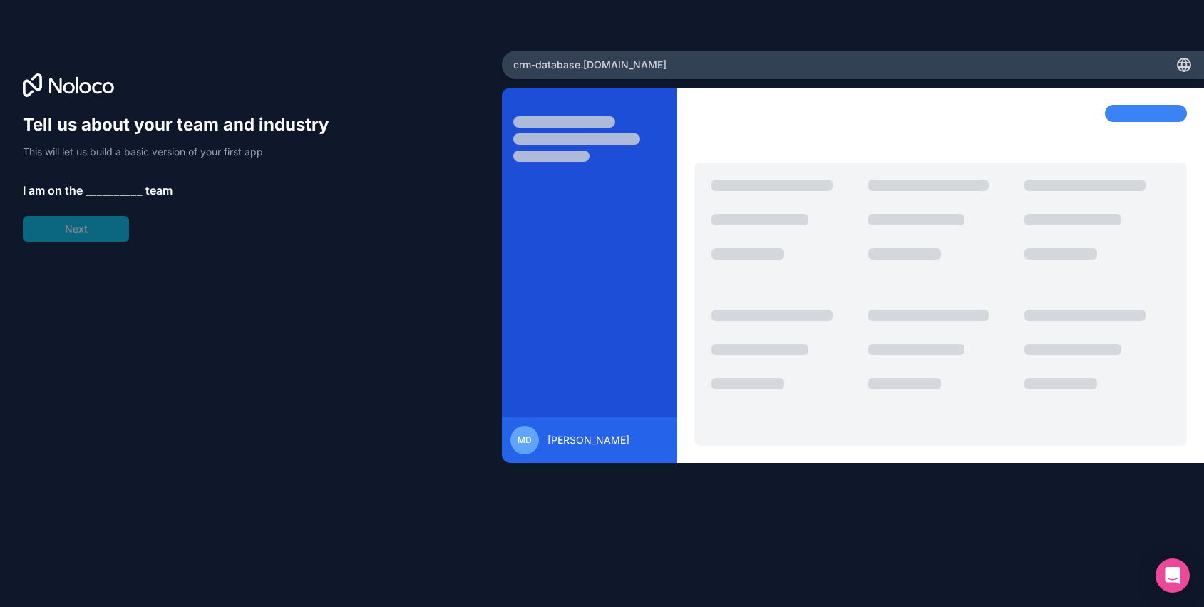
click at [102, 197] on span "__________" at bounding box center [114, 190] width 57 height 17
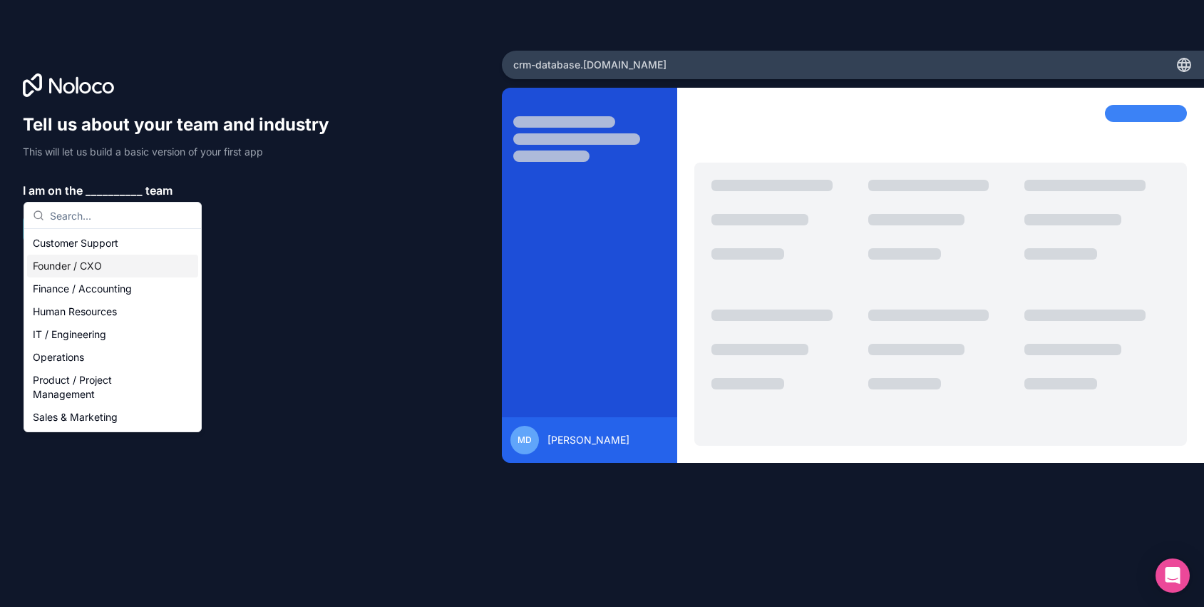
click at [76, 255] on div "Founder / CXO" at bounding box center [112, 265] width 171 height 23
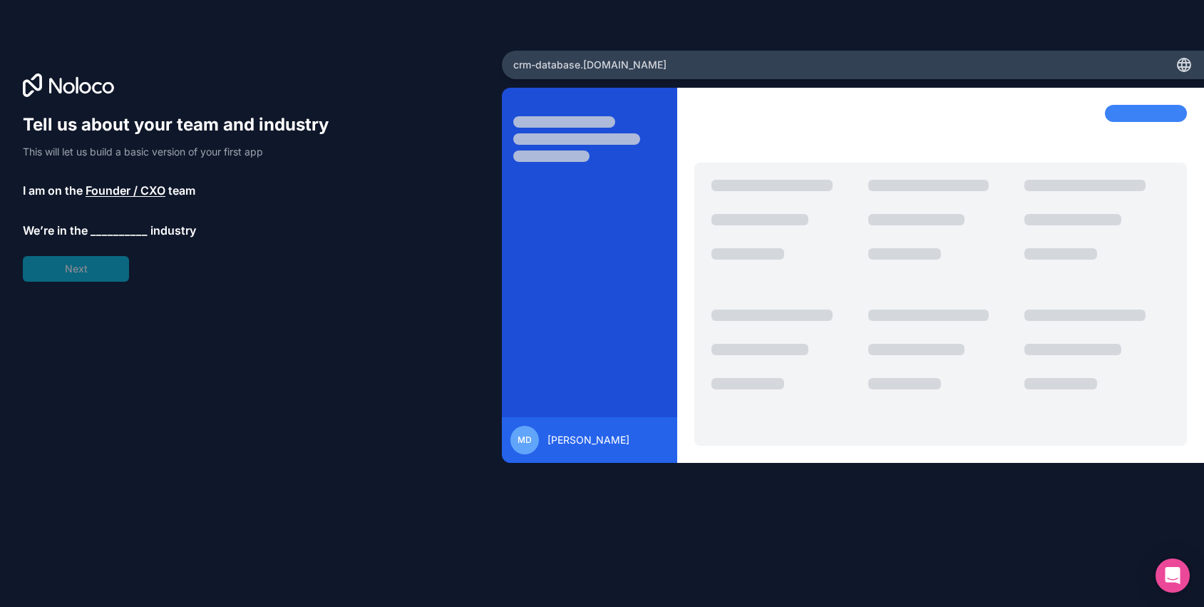
click at [108, 230] on span "__________" at bounding box center [119, 230] width 57 height 17
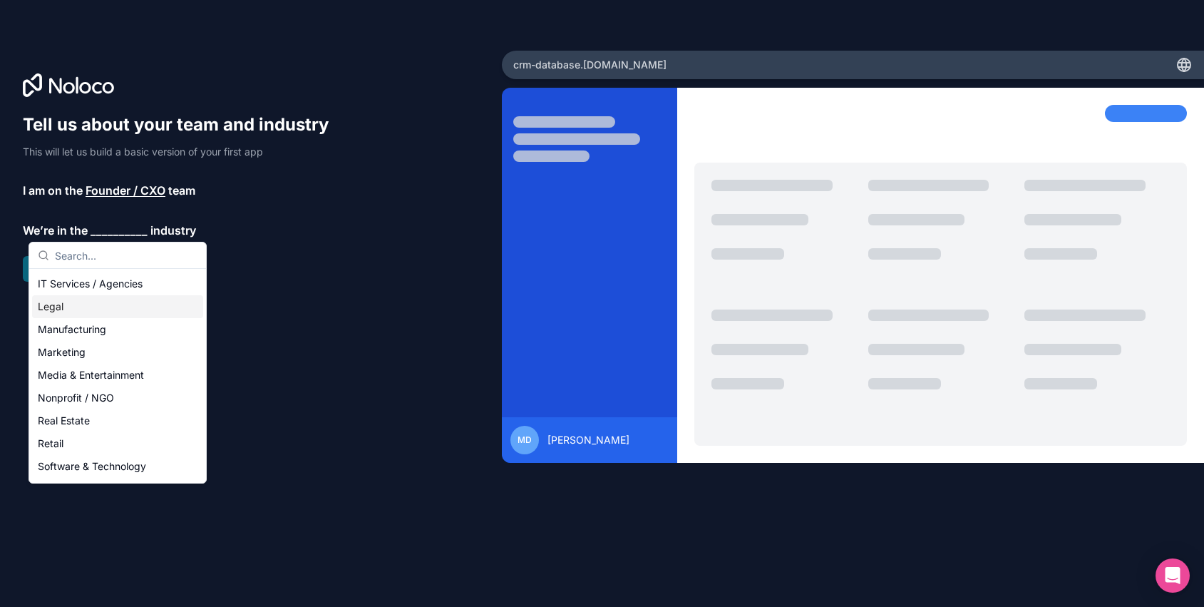
scroll to position [162, 0]
click at [108, 340] on div "Marketing" at bounding box center [117, 349] width 171 height 23
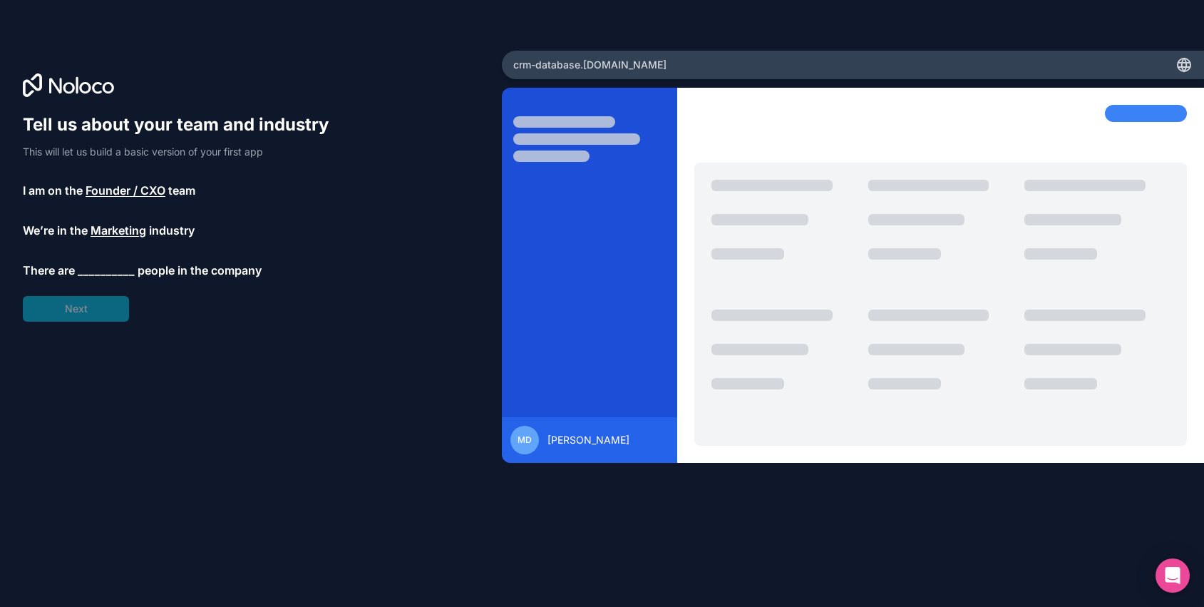
click at [100, 270] on span "__________" at bounding box center [106, 270] width 57 height 17
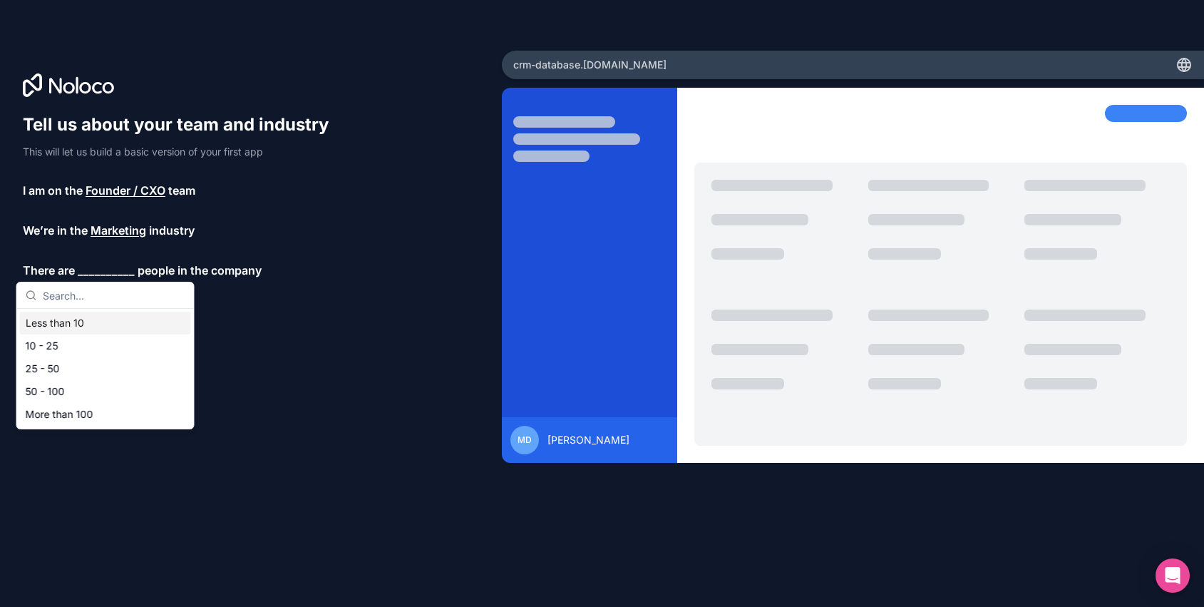
click at [90, 323] on div "Less than 10" at bounding box center [105, 323] width 171 height 23
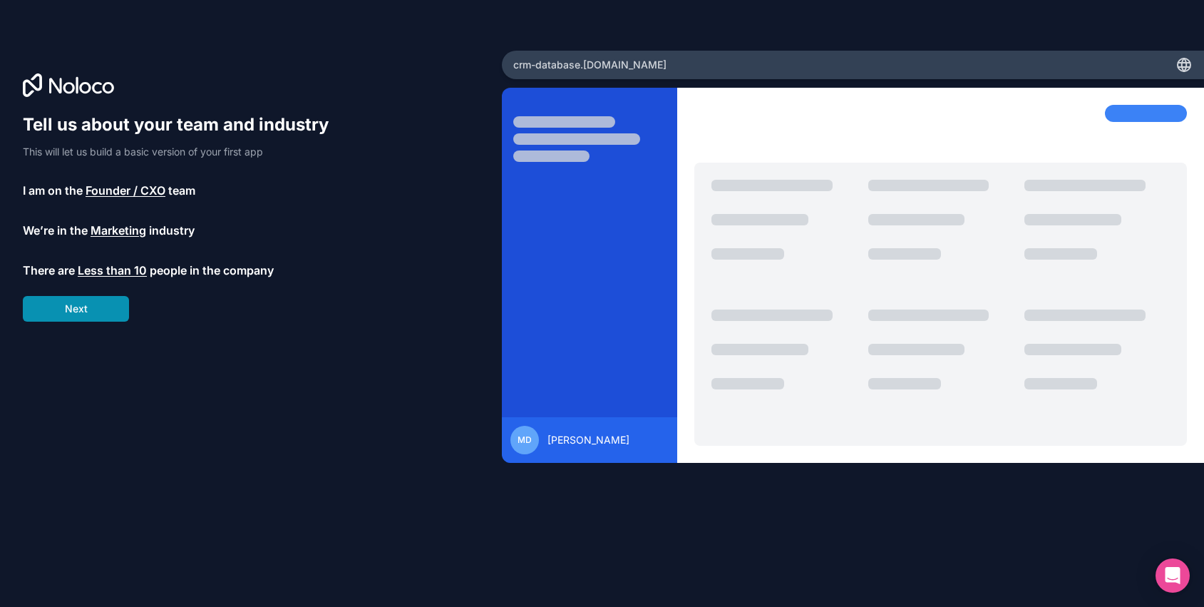
click at [90, 314] on button "Next" at bounding box center [76, 309] width 106 height 26
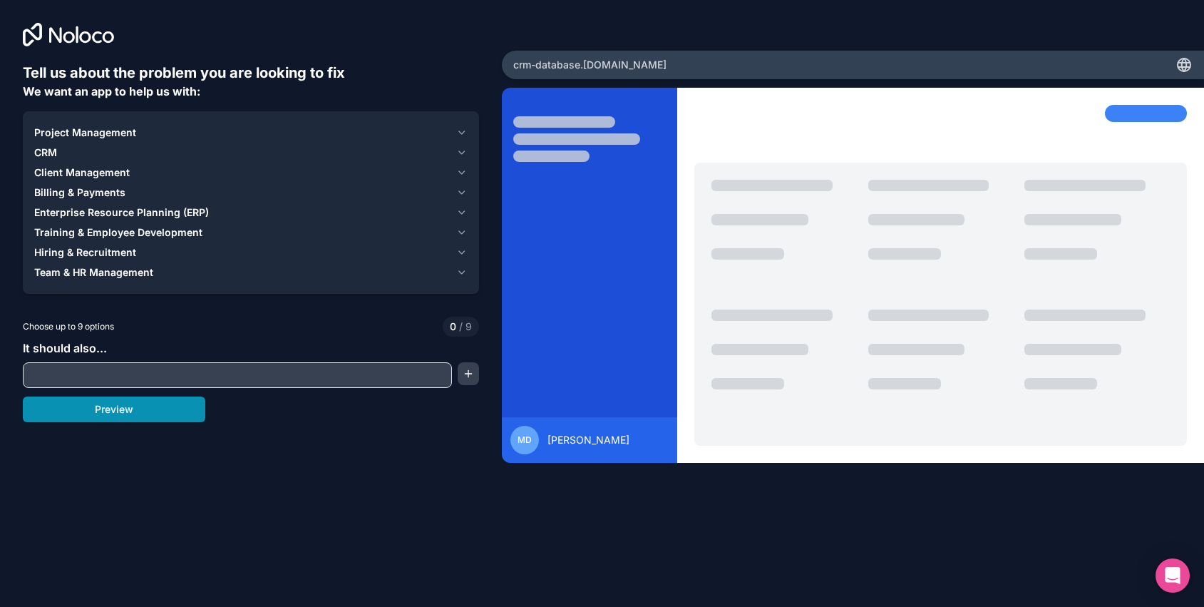
click at [125, 412] on button "Preview" at bounding box center [114, 409] width 182 height 26
click at [140, 170] on div "Client Management" at bounding box center [242, 172] width 416 height 14
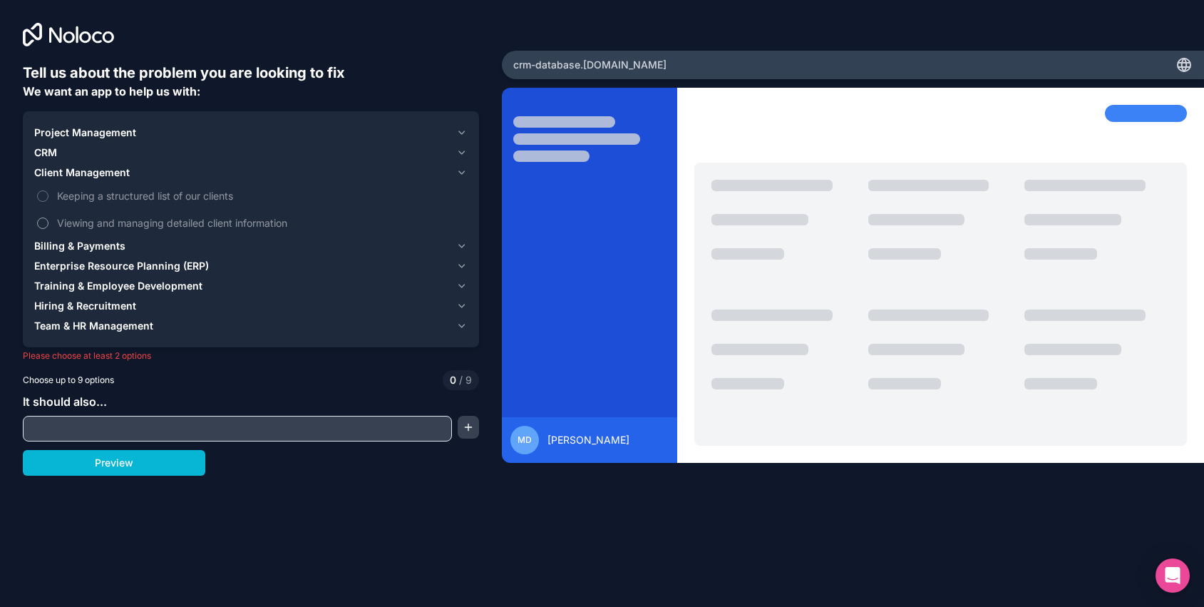
click at [137, 221] on span "Viewing and managing detailed client information" at bounding box center [261, 222] width 408 height 15
click at [48, 221] on button "Viewing and managing detailed client information" at bounding box center [42, 222] width 11 height 11
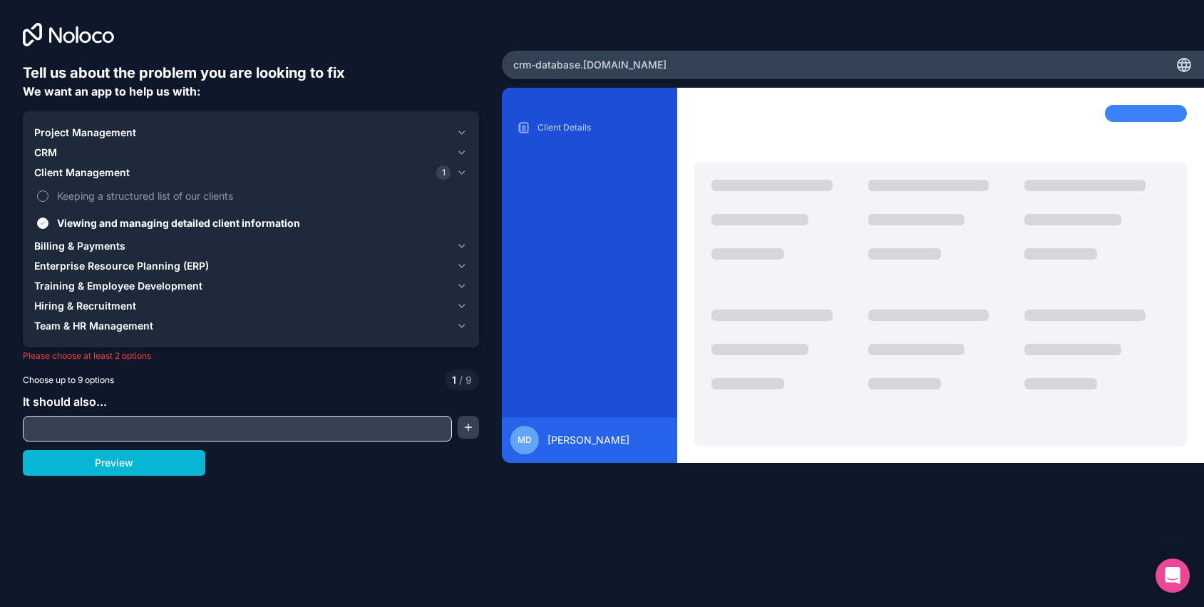
click at [137, 197] on span "Keeping a structured list of our clients" at bounding box center [261, 195] width 408 height 15
click at [48, 197] on button "Keeping a structured list of our clients" at bounding box center [42, 195] width 11 height 11
click at [155, 421] on input "text" at bounding box center [237, 428] width 422 height 20
click at [150, 147] on div "CRM" at bounding box center [242, 152] width 416 height 14
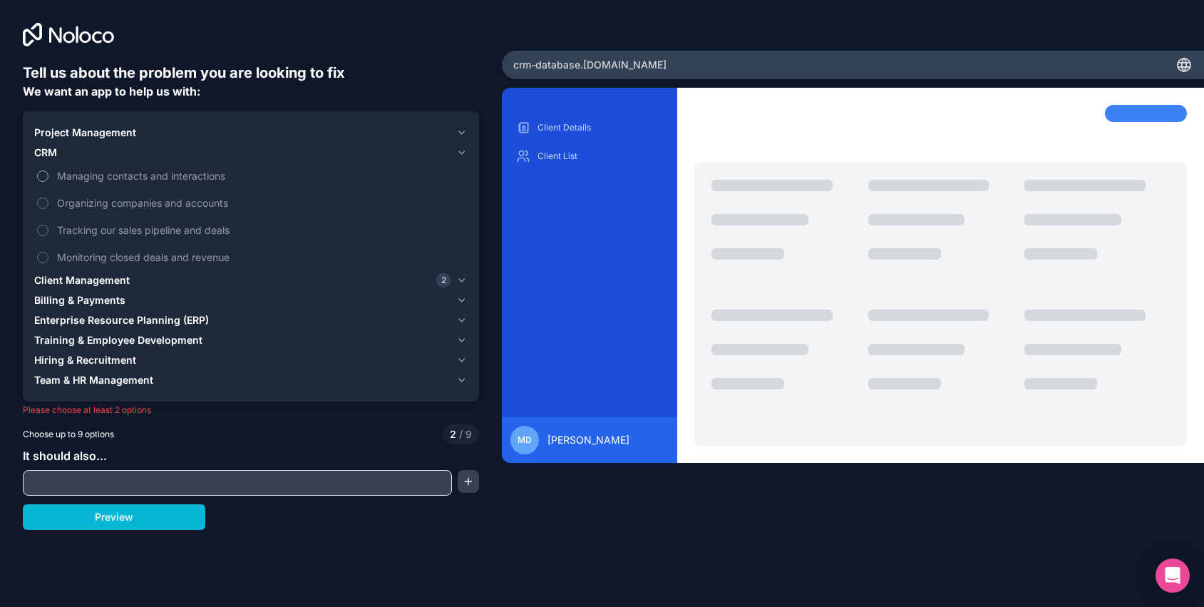
click at [44, 174] on button "Managing contacts and interactions" at bounding box center [42, 175] width 11 height 11
click at [48, 207] on label "Organizing companies and accounts" at bounding box center [250, 203] width 433 height 26
click at [48, 207] on button "Organizing companies and accounts" at bounding box center [42, 202] width 11 height 11
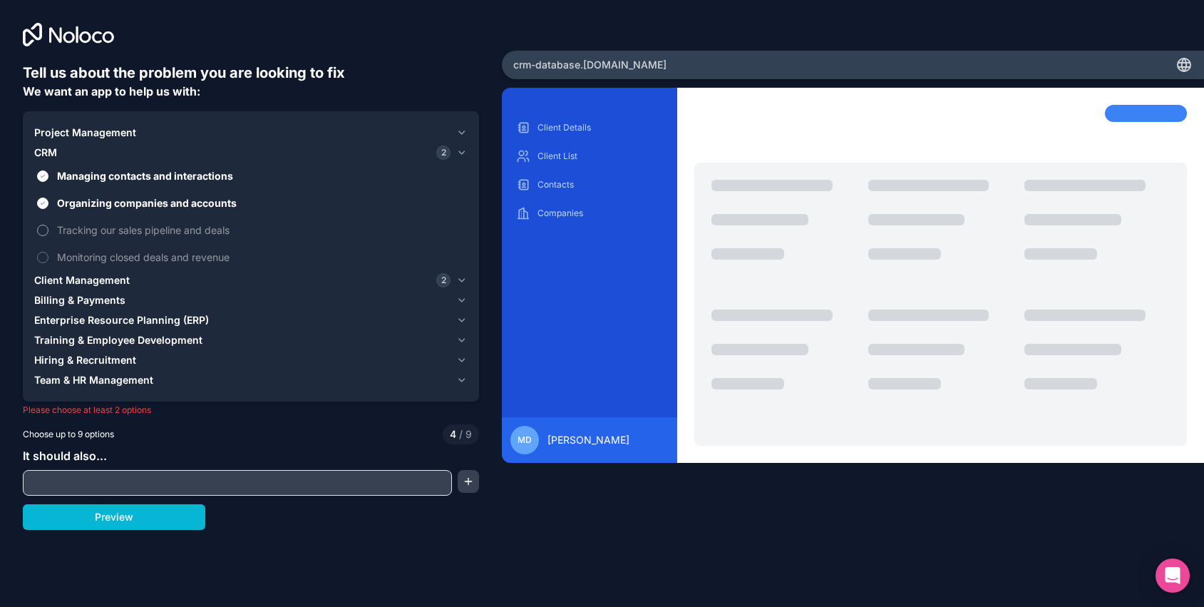
click at [47, 230] on button "Tracking our sales pipeline and deals" at bounding box center [42, 230] width 11 height 11
click at [46, 249] on label "Monitoring closed deals and revenue" at bounding box center [250, 257] width 433 height 26
click at [46, 252] on button "Monitoring closed deals and revenue" at bounding box center [42, 257] width 11 height 11
click at [111, 485] on input "text" at bounding box center [237, 483] width 422 height 20
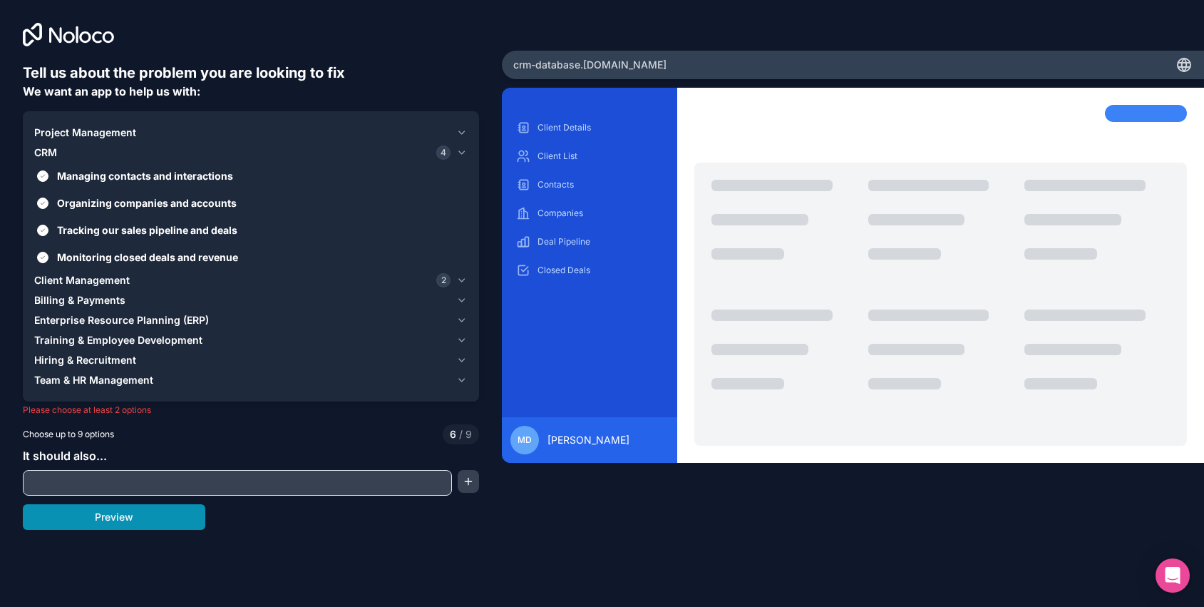
click at [118, 516] on button "Preview" at bounding box center [114, 517] width 182 height 26
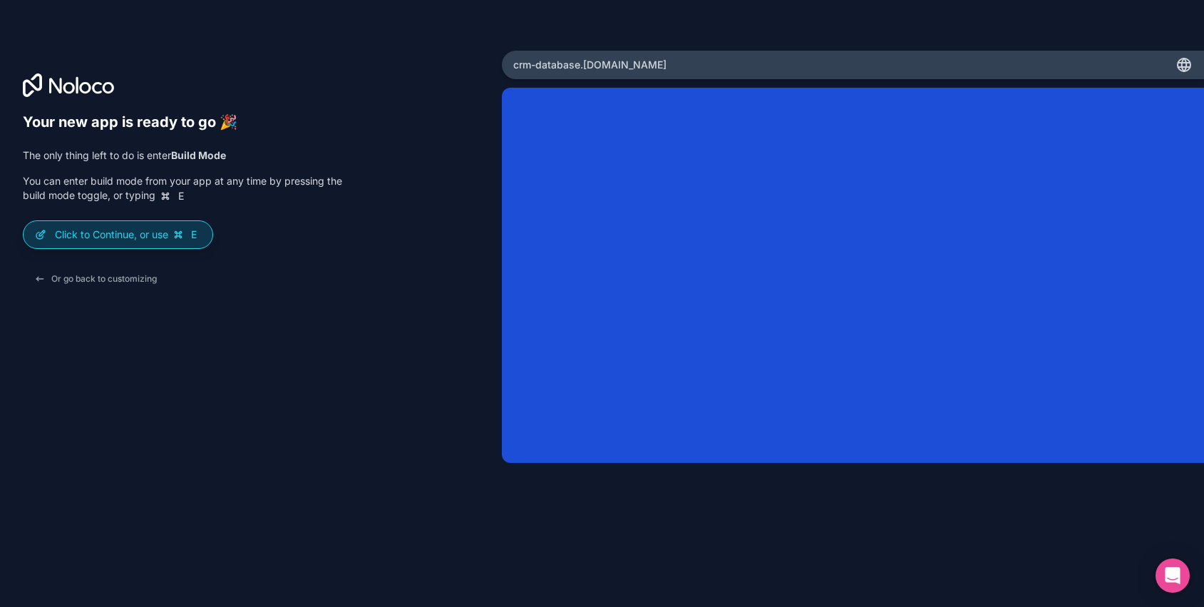
click at [133, 227] on p "Click to Continue, or use E" at bounding box center [128, 234] width 146 height 14
click at [158, 239] on p "Click to Continue, or use E" at bounding box center [128, 234] width 146 height 14
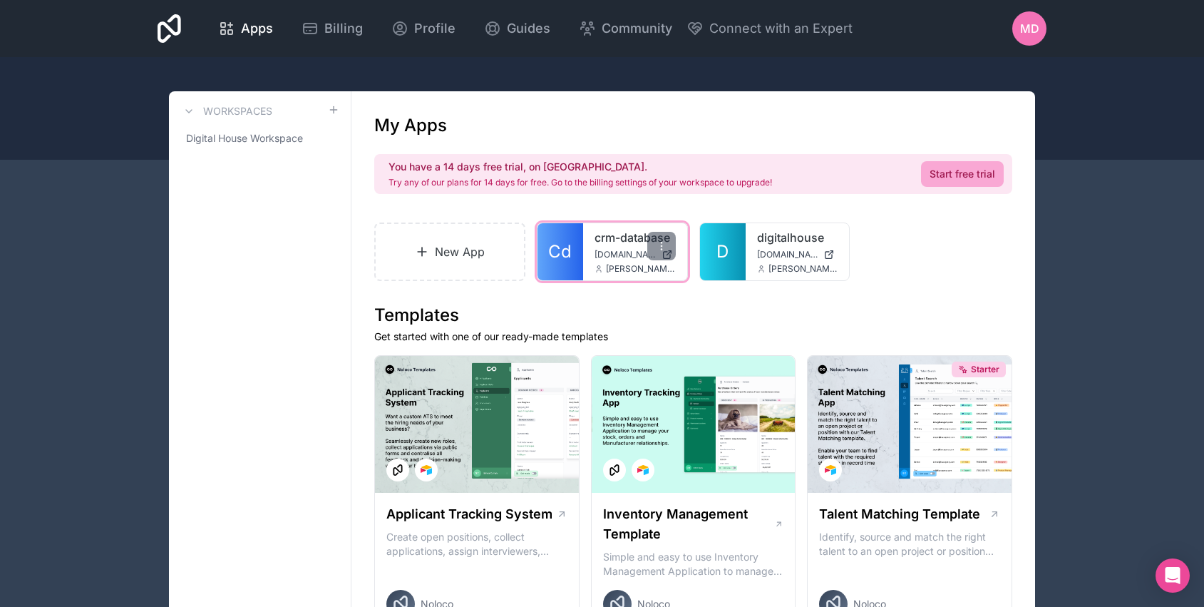
click at [606, 264] on span "[PERSON_NAME][EMAIL_ADDRESS][DOMAIN_NAME]" at bounding box center [641, 268] width 70 height 11
click at [572, 257] on link "Cd" at bounding box center [560, 251] width 46 height 57
click at [1030, 40] on div "MD" at bounding box center [1029, 28] width 34 height 34
click at [474, 248] on link "New App" at bounding box center [449, 251] width 151 height 58
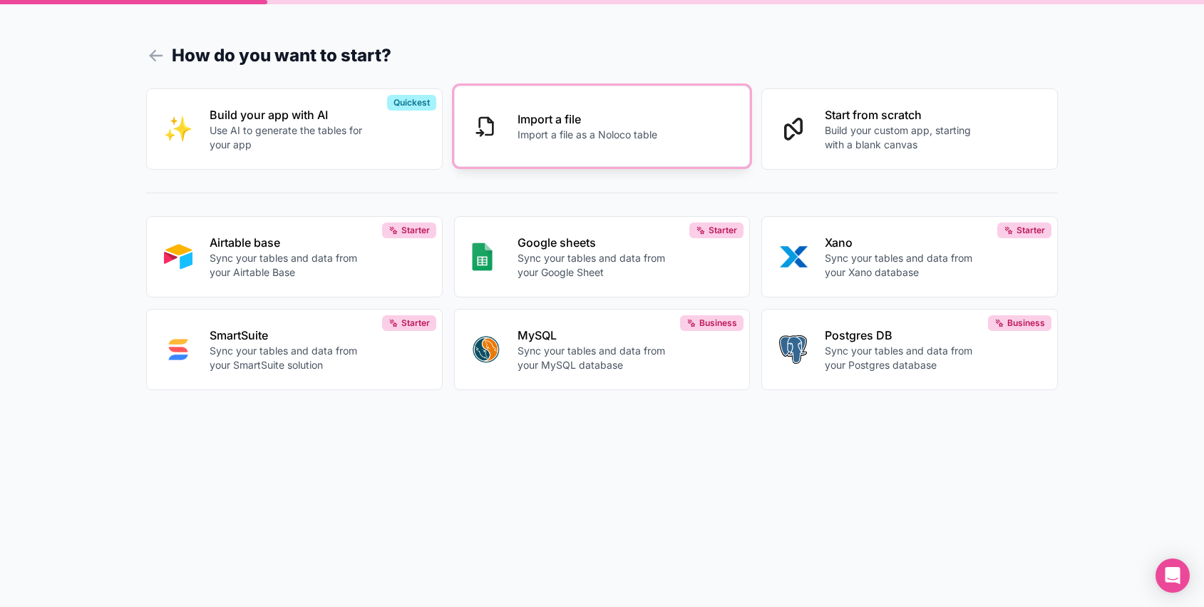
click at [575, 153] on button "Import a file Import a file as a Noloco table" at bounding box center [602, 126] width 297 height 81
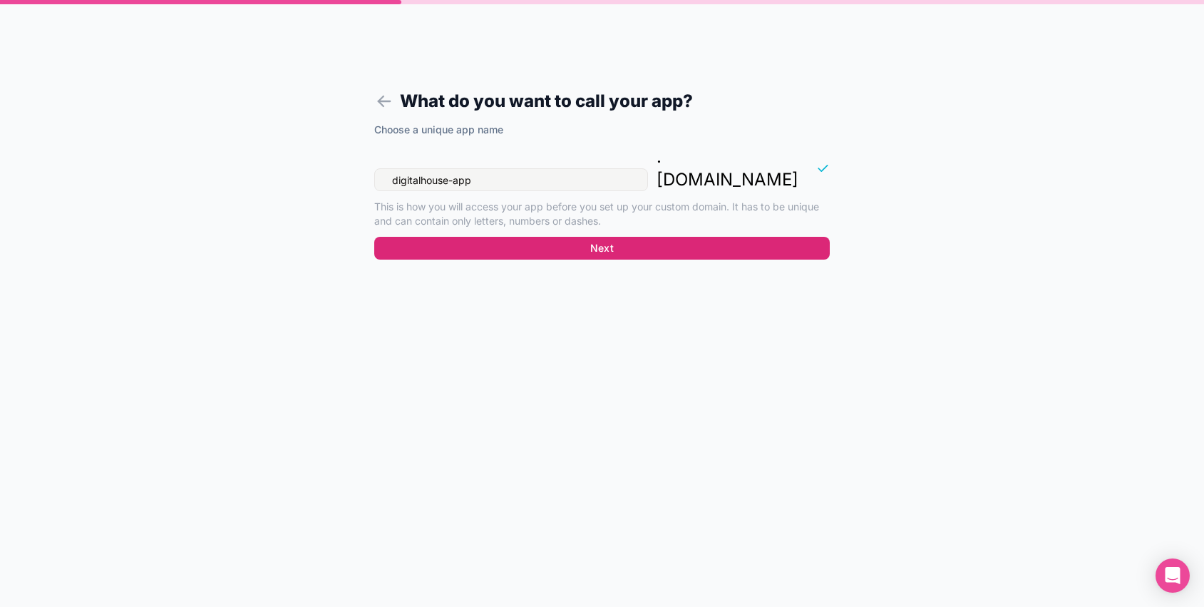
click at [599, 237] on button "Next" at bounding box center [602, 248] width 456 height 23
